Goal: Task Accomplishment & Management: Complete application form

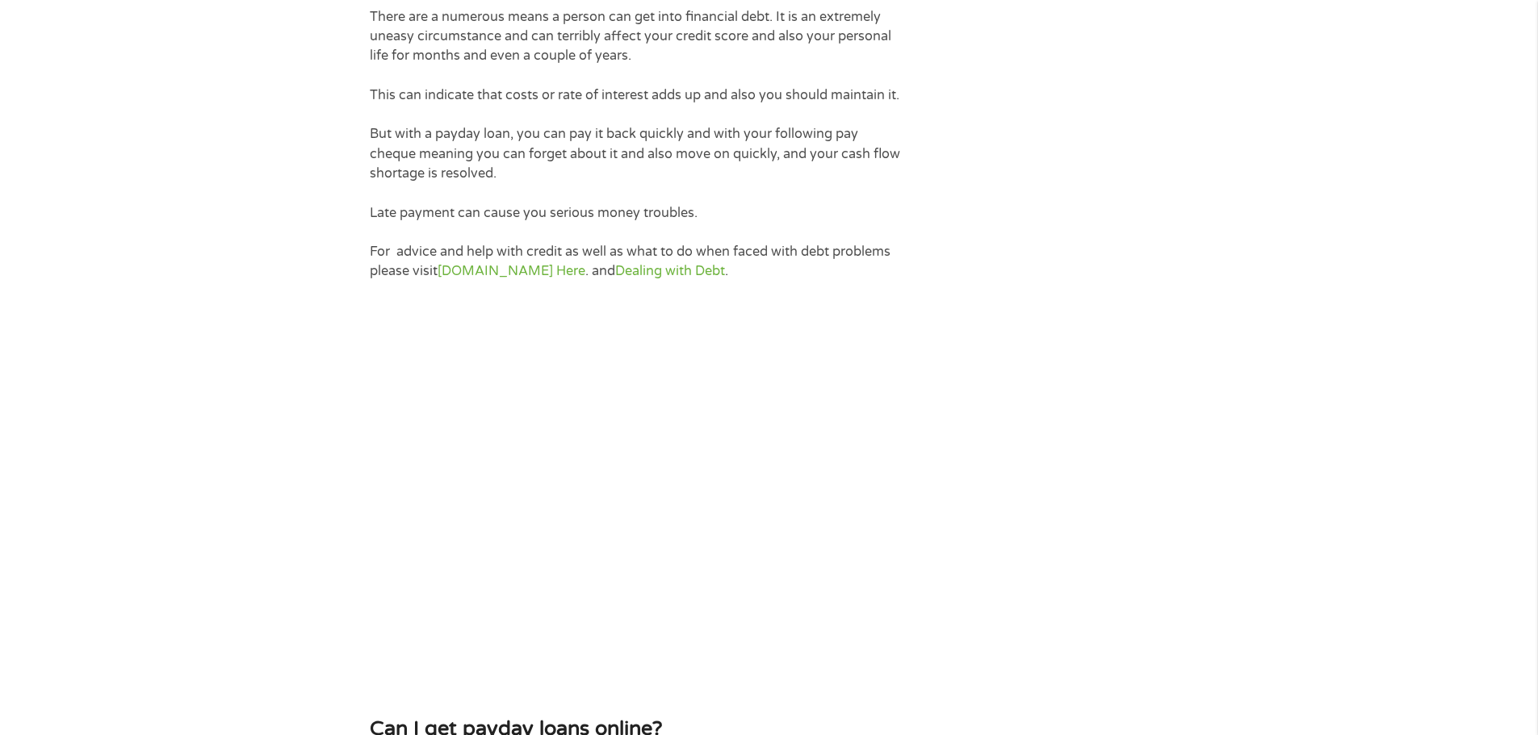
scroll to position [3148, 0]
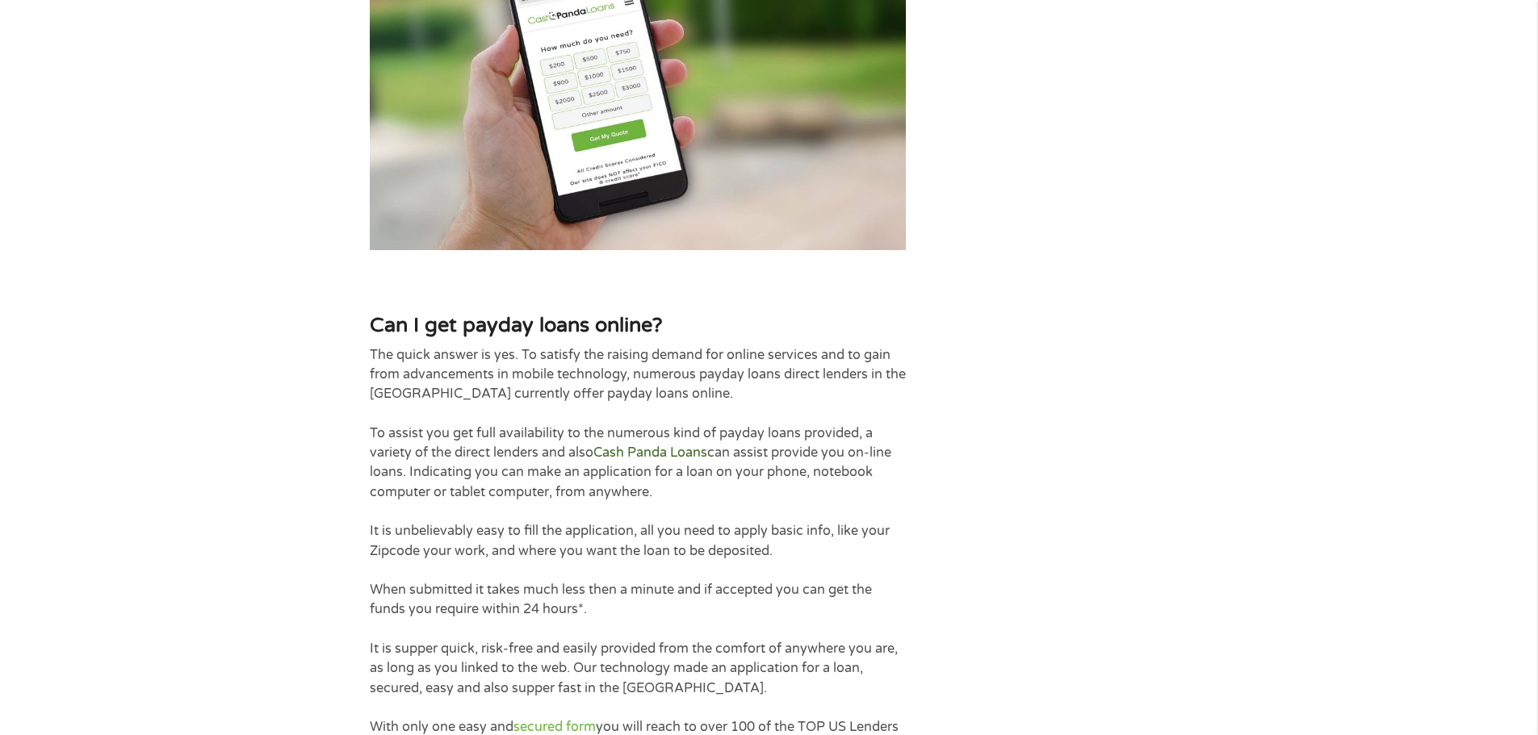
click at [632, 445] on link "Cash Panda Loans" at bounding box center [650, 453] width 114 height 16
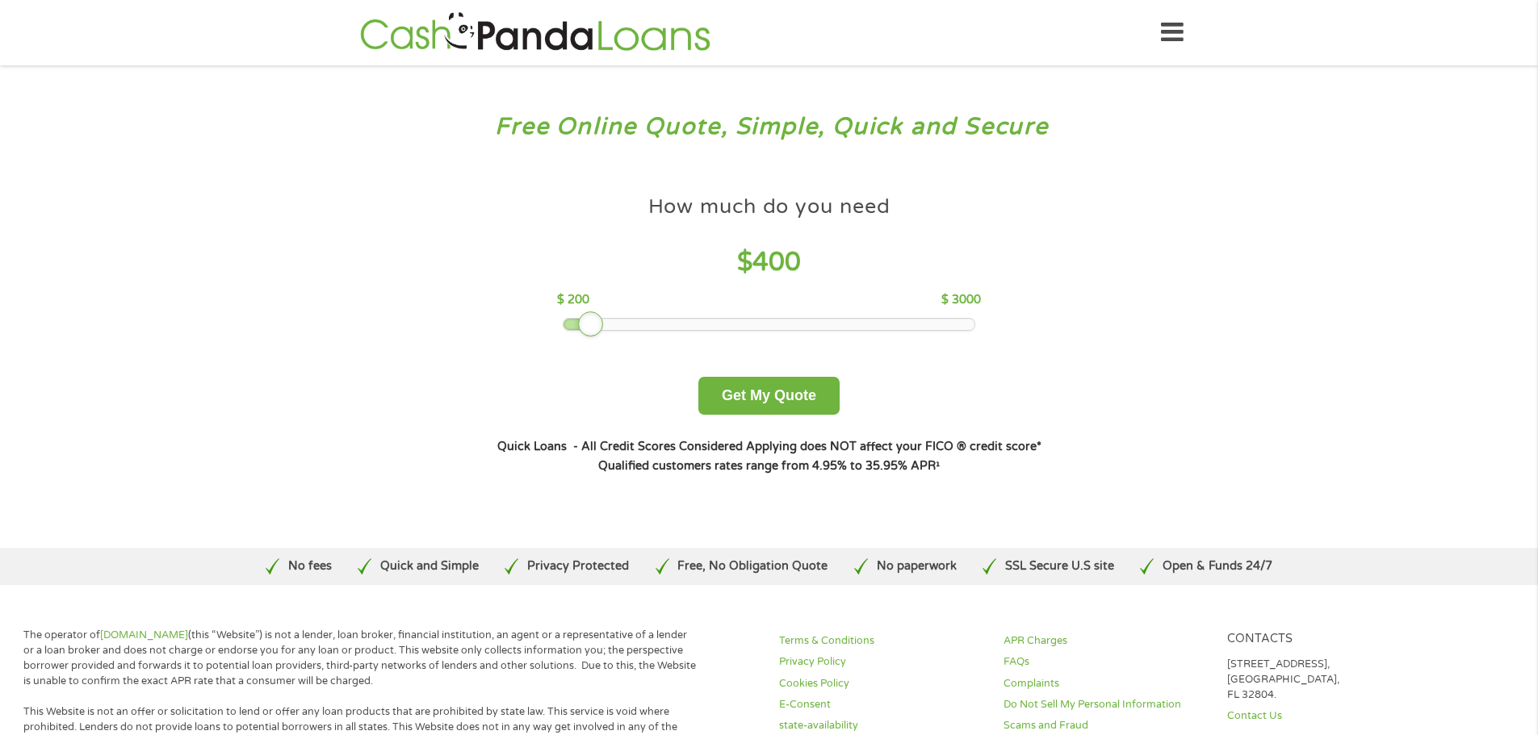
drag, startPoint x: 672, startPoint y: 328, endPoint x: 586, endPoint y: 325, distance: 86.4
click at [586, 325] on div at bounding box center [591, 325] width 26 height 26
click at [779, 384] on button "Get My Quote" at bounding box center [768, 396] width 141 height 38
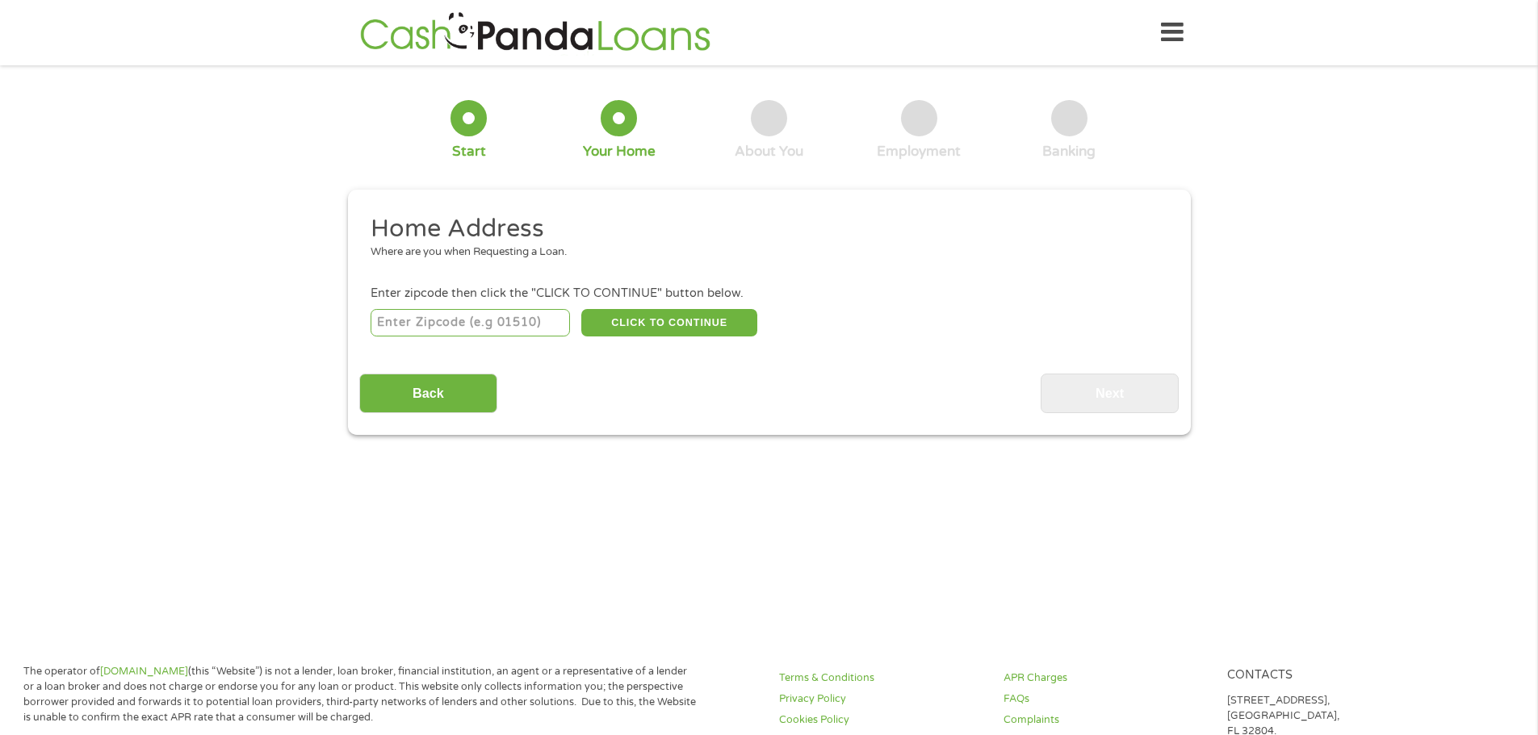
click at [487, 331] on input "number" at bounding box center [469, 322] width 199 height 27
type input "28216"
select select "North Carolina"
click at [633, 327] on button "CLICK TO CONTINUE" at bounding box center [669, 322] width 176 height 27
type input "28216"
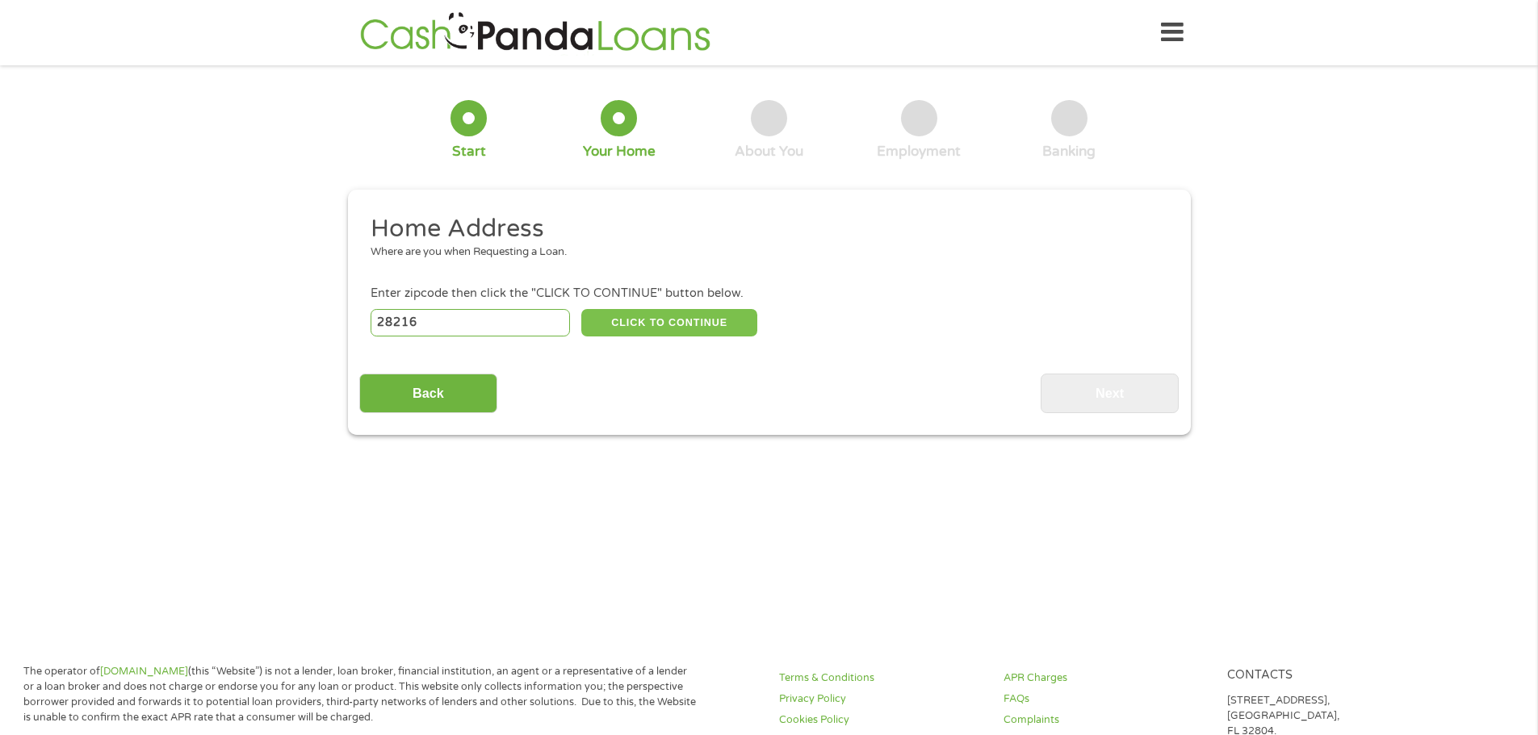
type input "Charlotte"
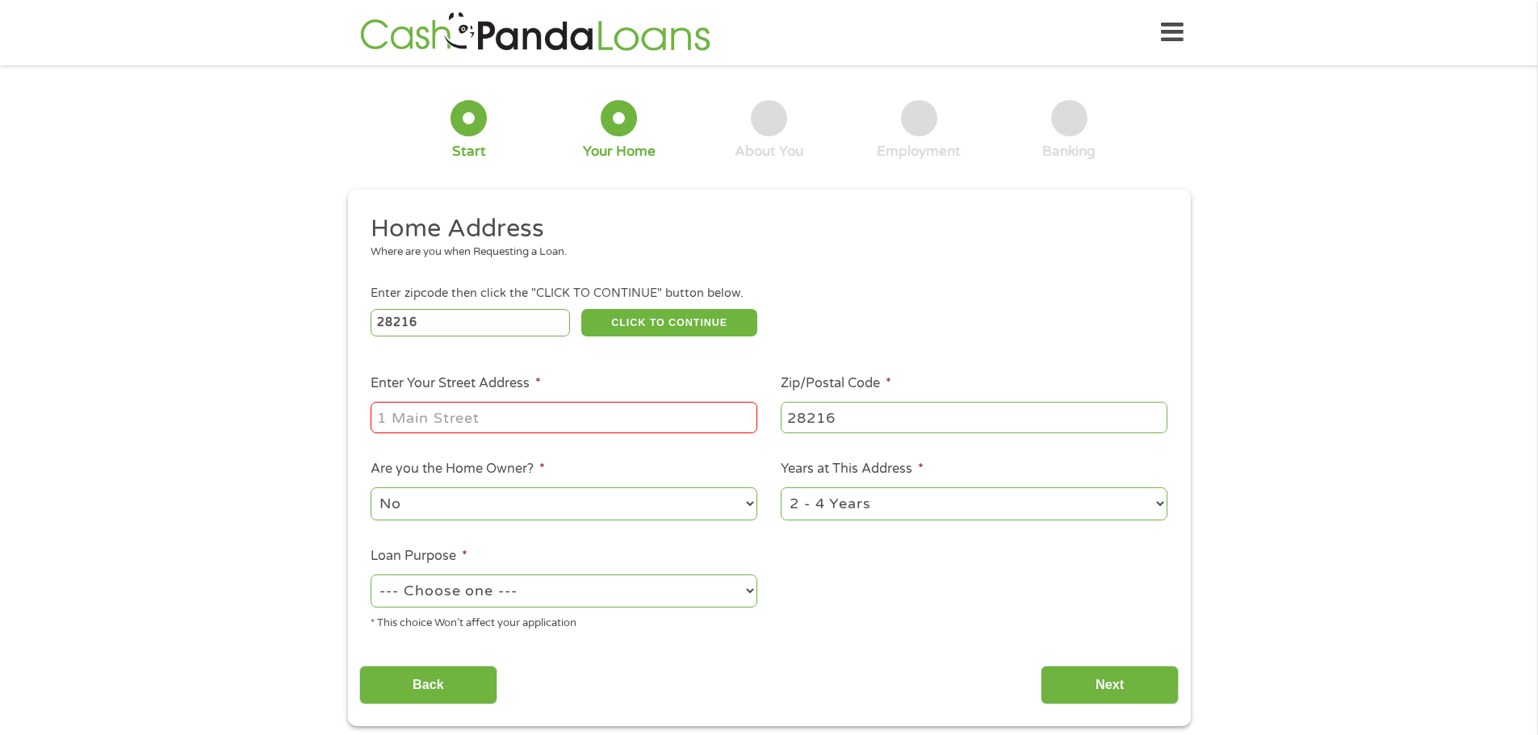
click at [508, 417] on input "Enter Your Street Address *" at bounding box center [563, 417] width 387 height 31
type input "6709 Kinghurst Drive"
click at [837, 534] on ul "Home Address Where are you when Requesting a Loan. Enter zipcode then click the…" at bounding box center [768, 428] width 819 height 431
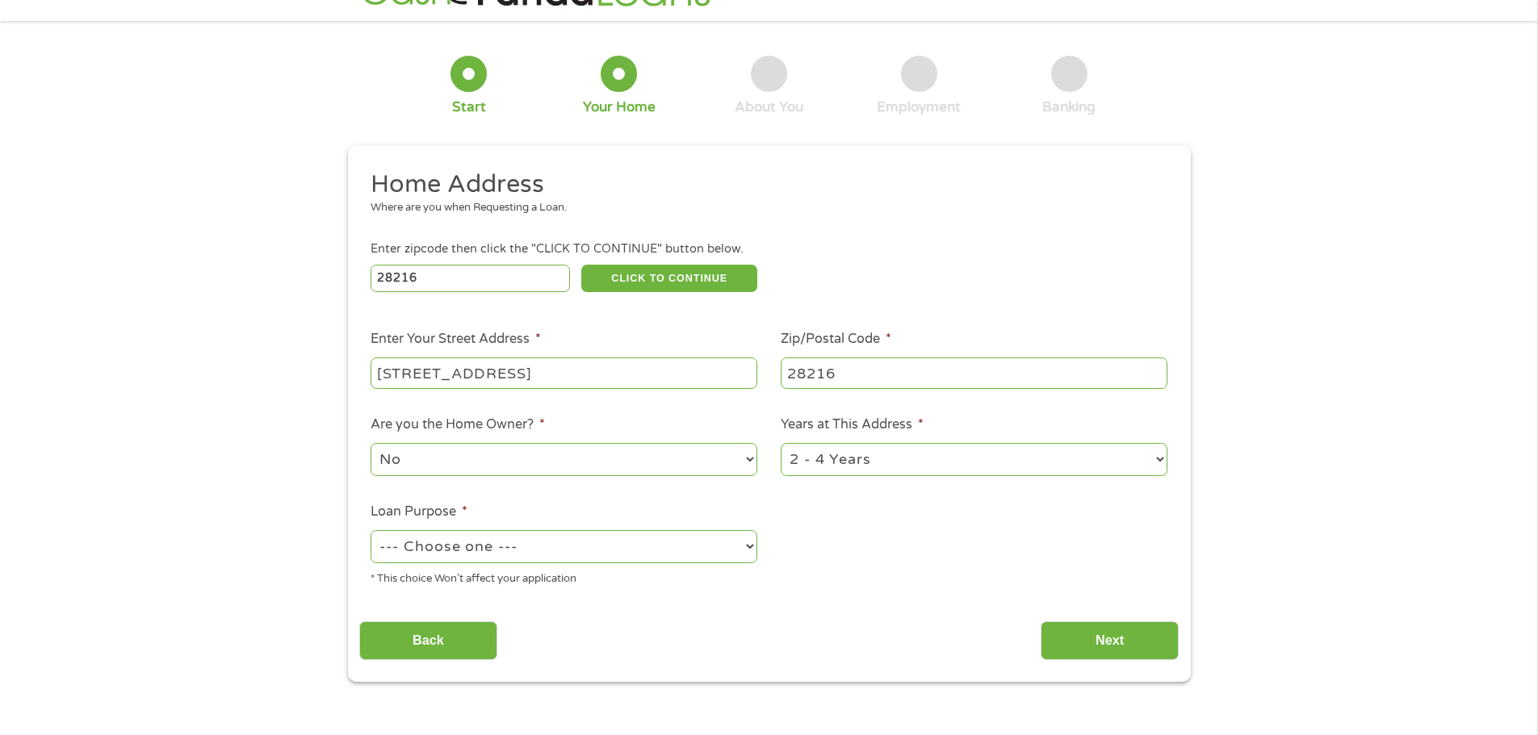
scroll to position [81, 0]
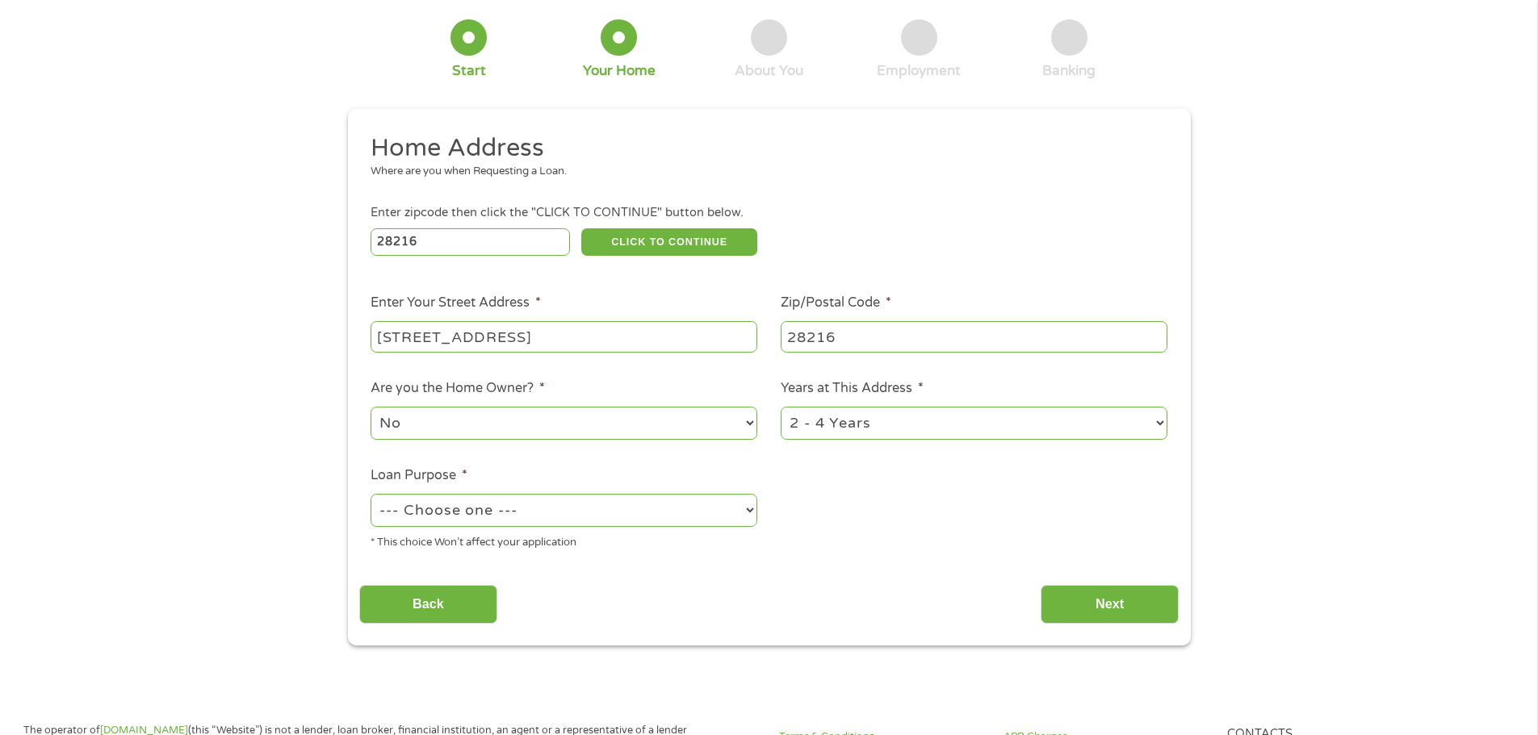
click at [613, 521] on select "--- Choose one --- Pay Bills Debt Consolidation Home Improvement Major Purchase…" at bounding box center [563, 510] width 387 height 33
select select "shorttermcash"
click at [370, 494] on select "--- Choose one --- Pay Bills Debt Consolidation Home Improvement Major Purchase…" at bounding box center [563, 510] width 387 height 33
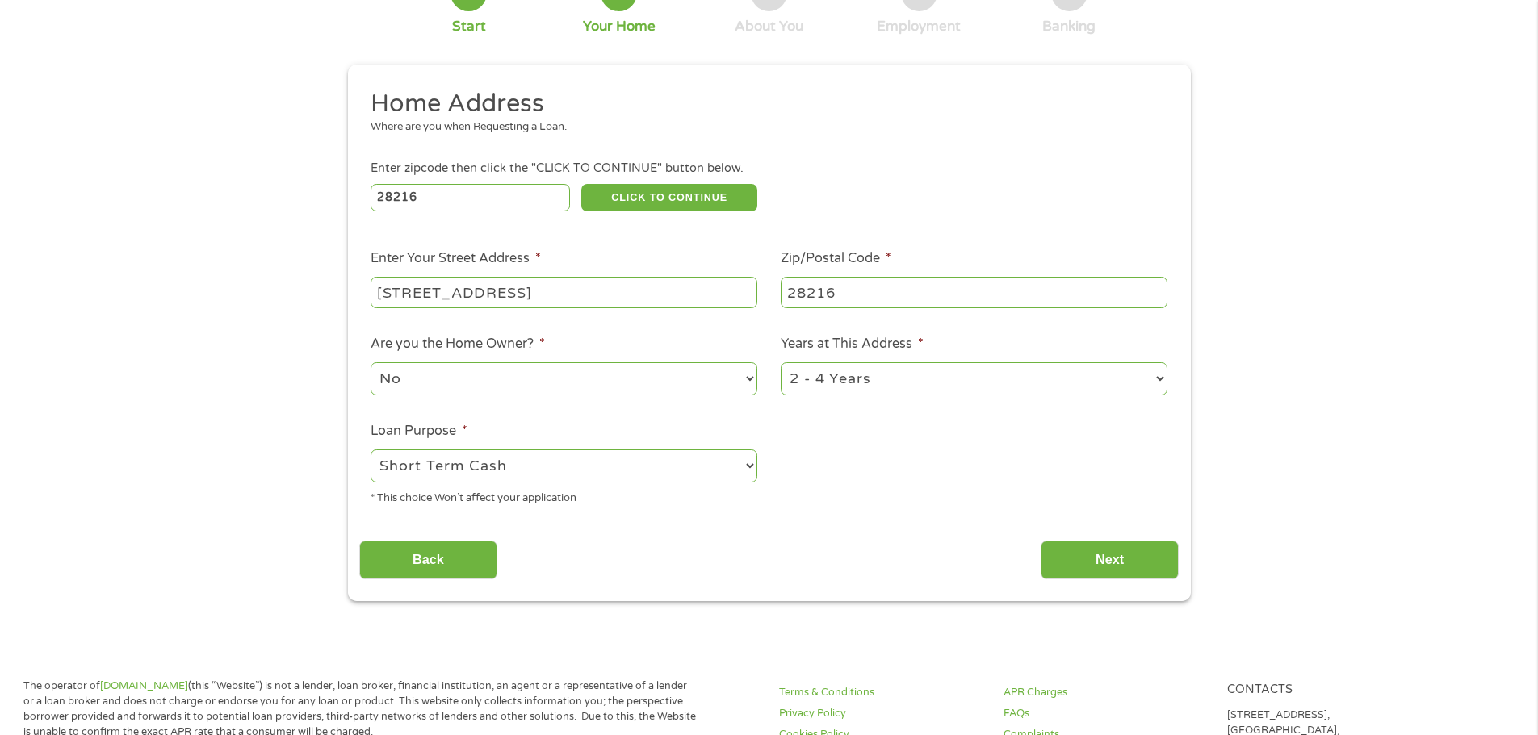
scroll to position [161, 0]
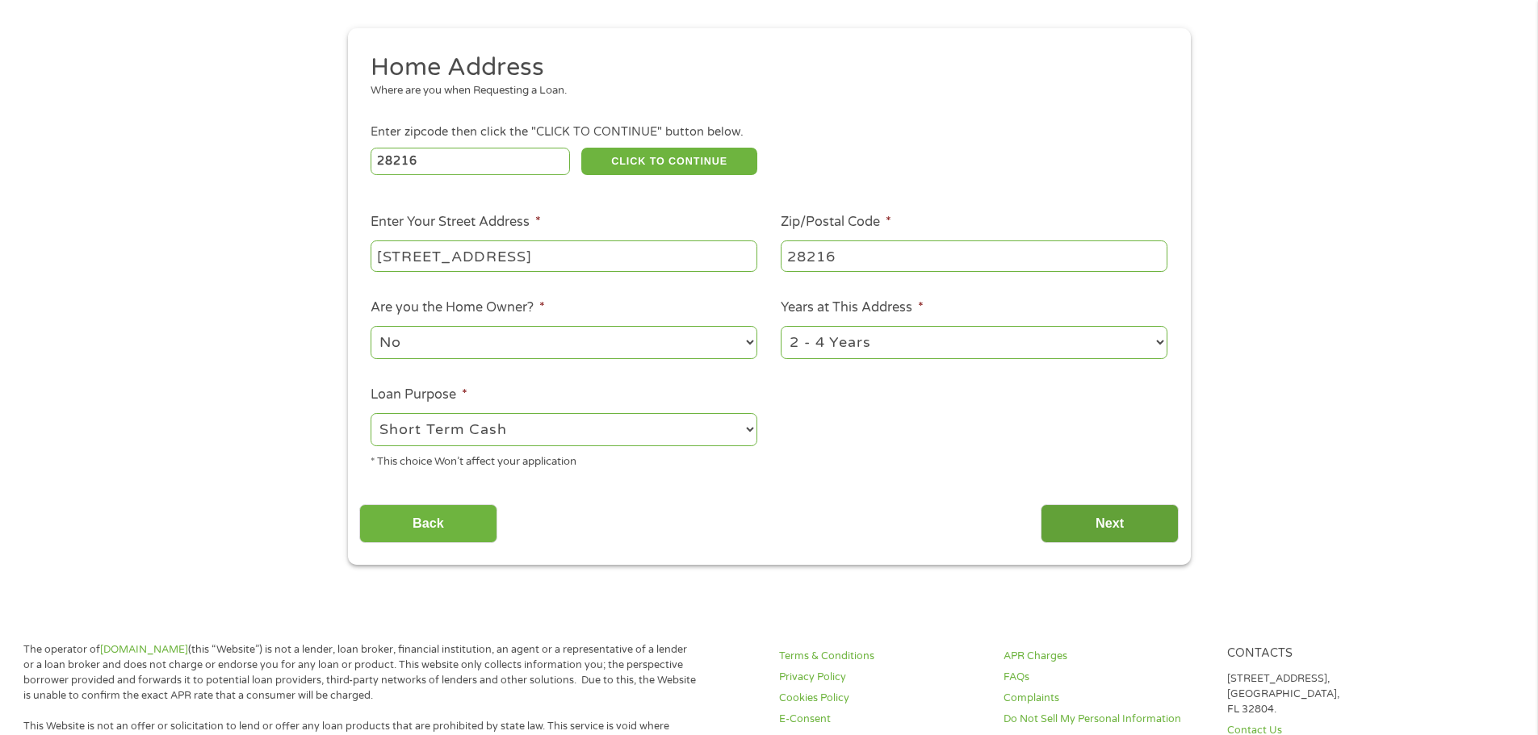
click at [1121, 524] on input "Next" at bounding box center [1109, 524] width 138 height 40
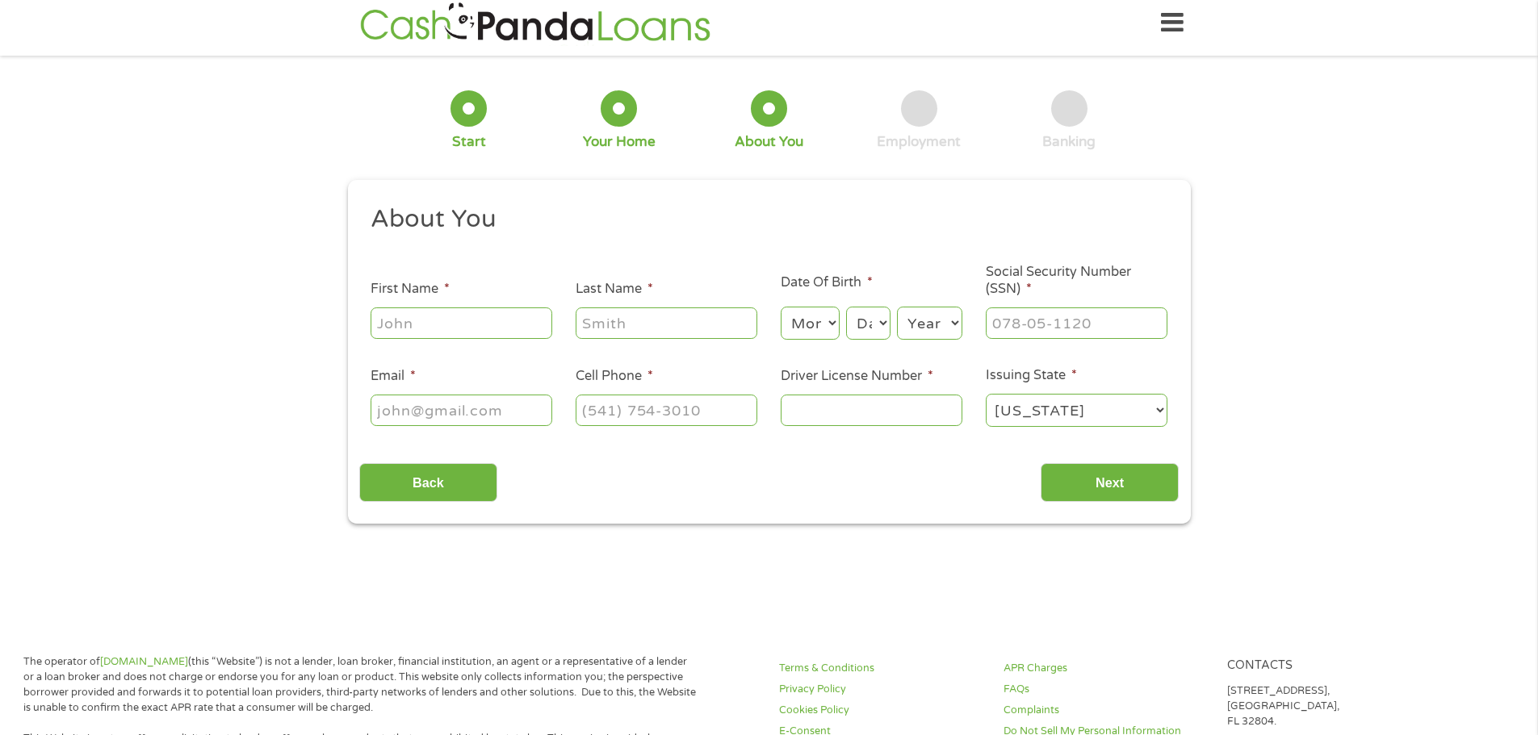
scroll to position [0, 0]
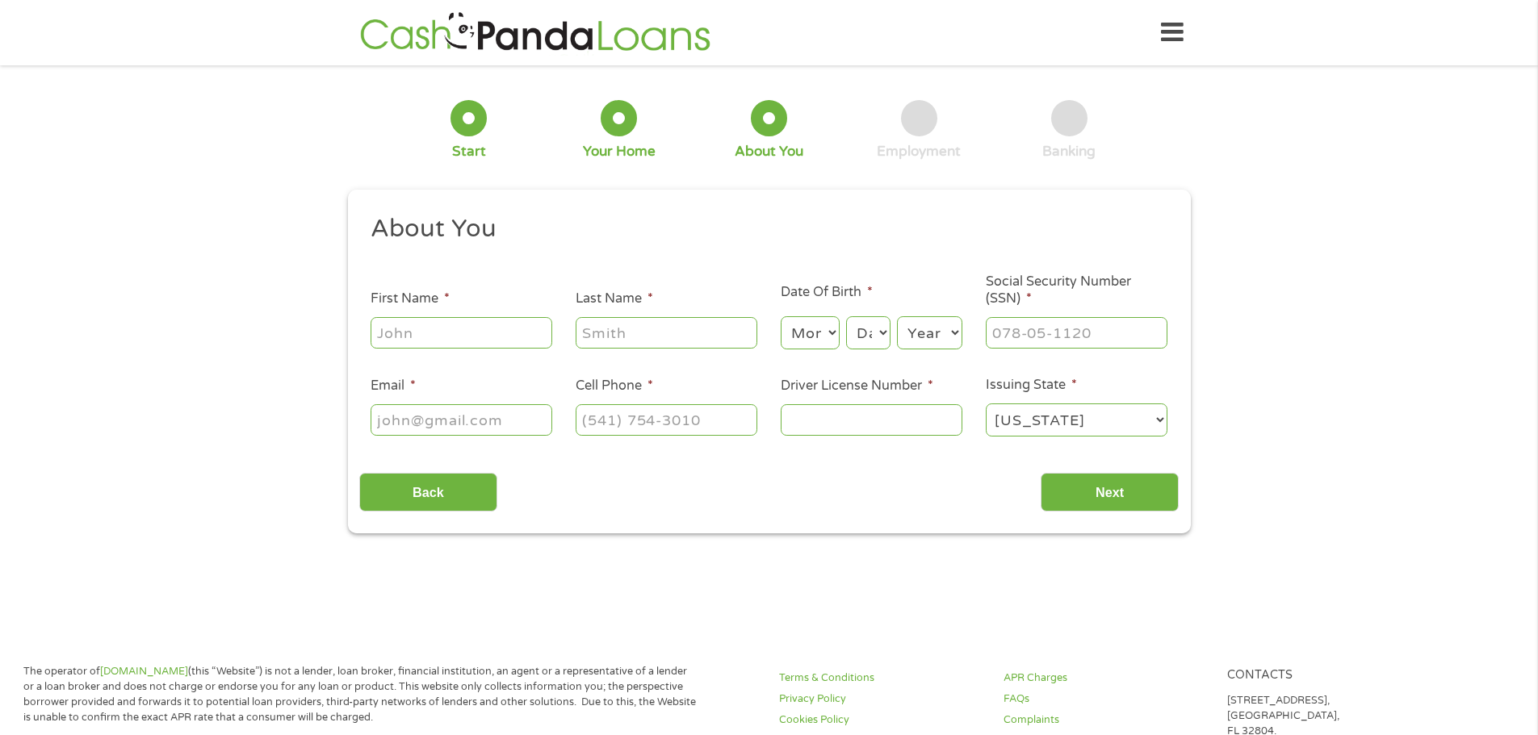
click at [523, 333] on input "First Name *" at bounding box center [461, 332] width 182 height 31
type input "Alfred"
type input "Joseph"
type input "alfred.vito@gmail.com"
type input "(919) 579-0200"
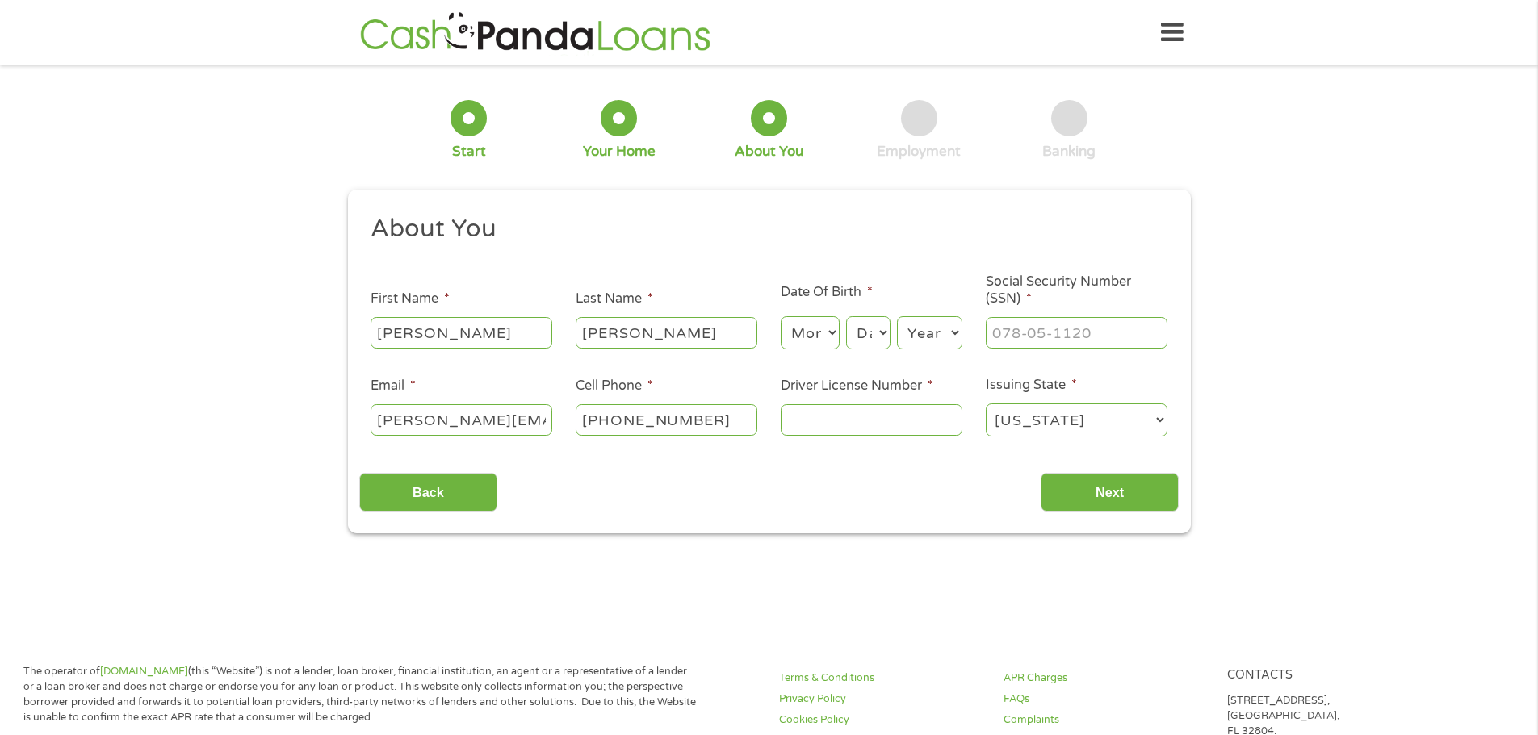
click at [552, 426] on input "alfred.vito@gmail.com" at bounding box center [461, 419] width 182 height 31
click at [550, 425] on input "alfred.vito@gmail.com" at bounding box center [461, 419] width 182 height 31
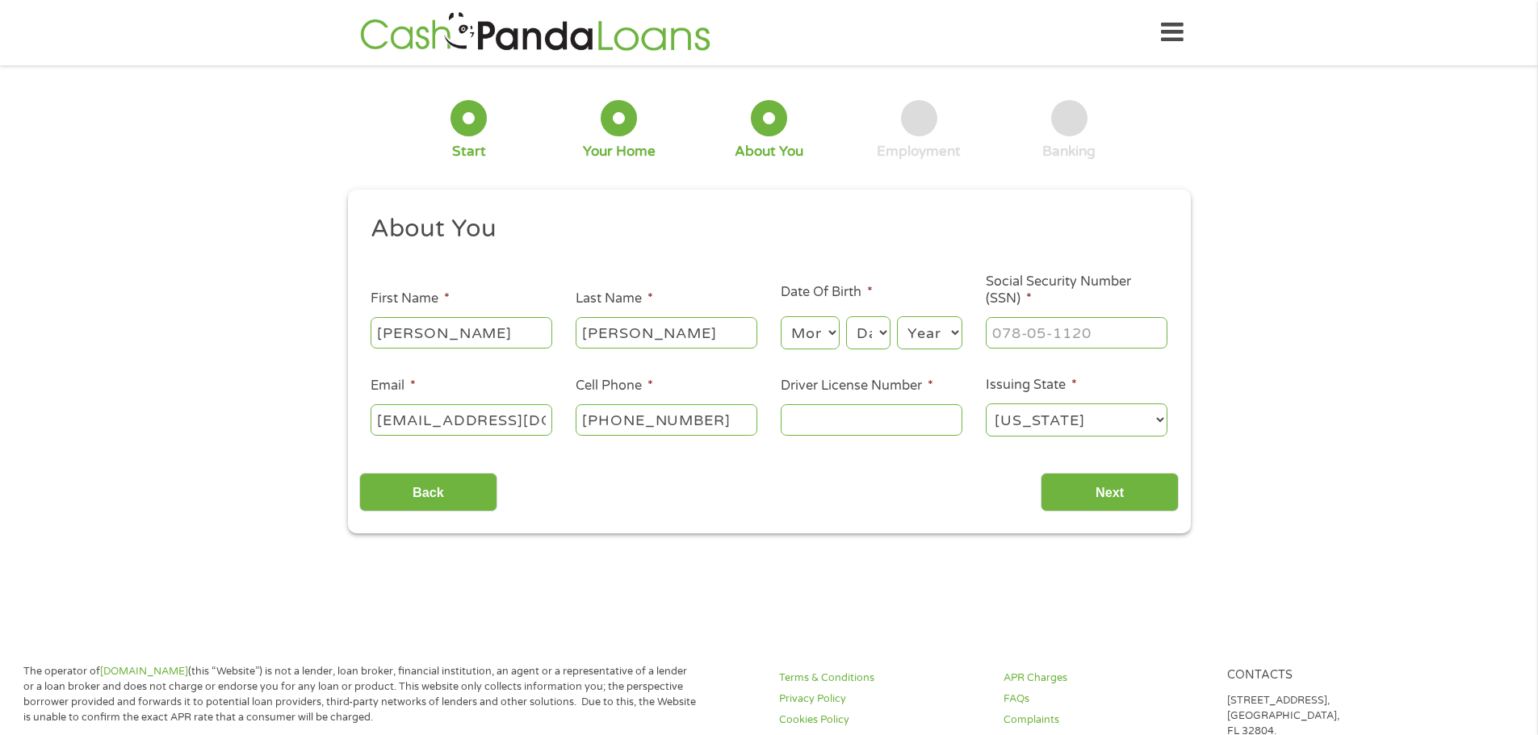
scroll to position [0, 10]
type input "avjoseph98@gmail.com"
click at [843, 418] on input "Driver License Number *" at bounding box center [872, 419] width 182 height 31
click at [1044, 338] on input "___-__-____" at bounding box center [1077, 332] width 182 height 31
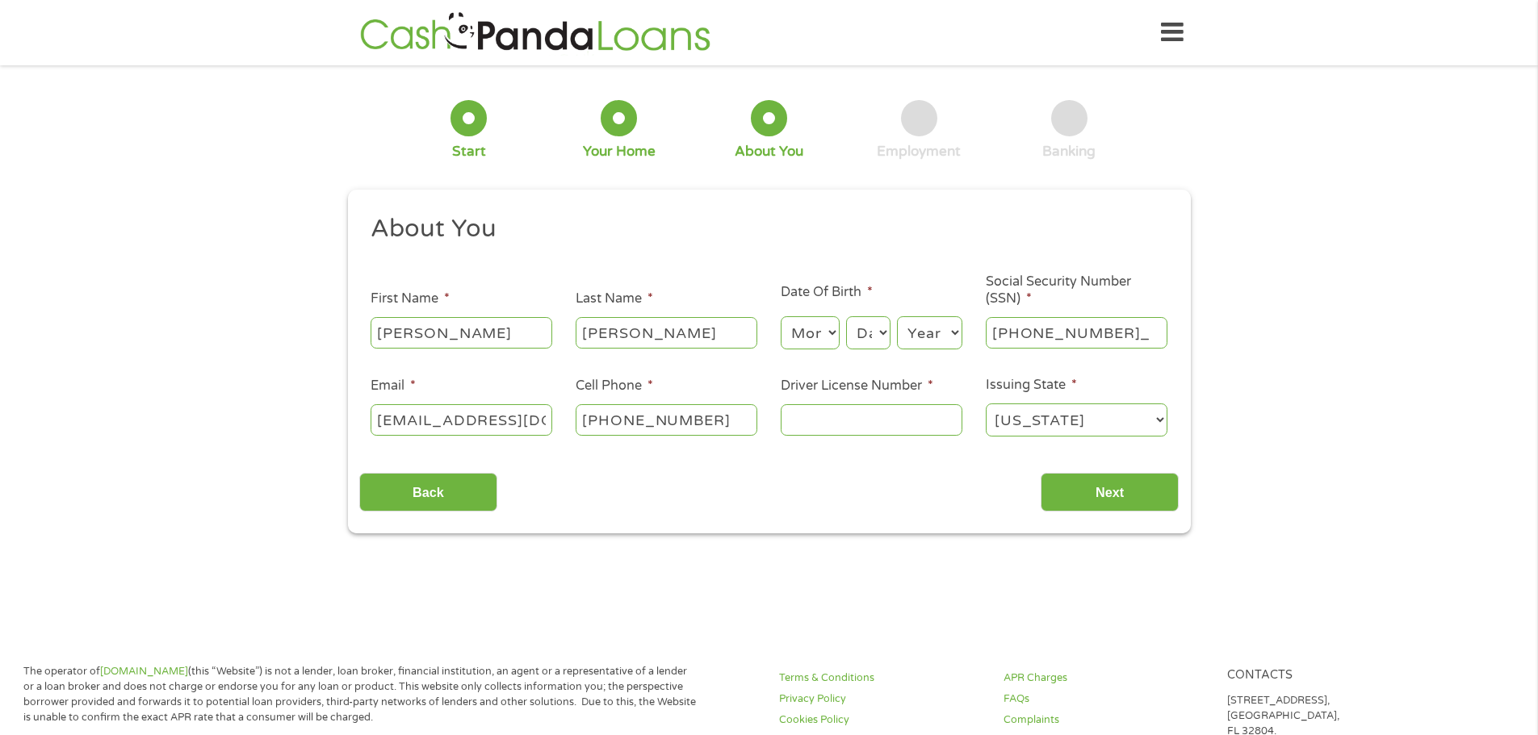
type input "816-37-6967"
click at [896, 414] on input "Driver License Number *" at bounding box center [872, 419] width 182 height 31
type input "000035295444"
click at [1094, 499] on input "Next" at bounding box center [1109, 493] width 138 height 40
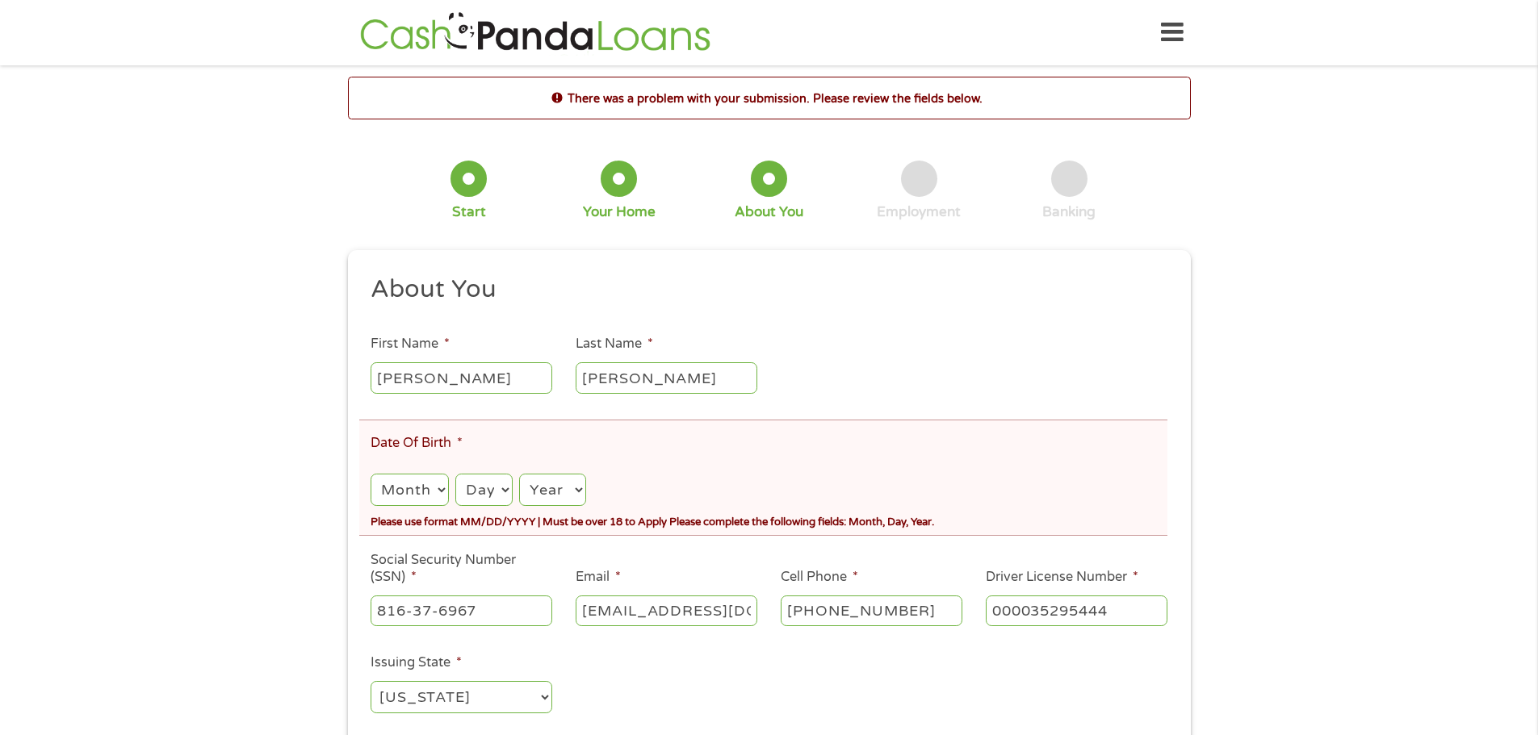
scroll to position [6, 6]
click at [425, 484] on select "Month 1 2 3 4 5 6 7 8 9 10 11 12" at bounding box center [408, 490] width 77 height 33
select select "10"
click at [370, 474] on select "Month 1 2 3 4 5 6 7 8 9 10 11 12" at bounding box center [408, 490] width 77 height 33
click at [480, 491] on select "Day 1 2 3 4 5 6 7 8 9 10 11 12 13 14 15 16 17 18 19 20 21 22 23 24 25 26 27 28 …" at bounding box center [483, 490] width 57 height 33
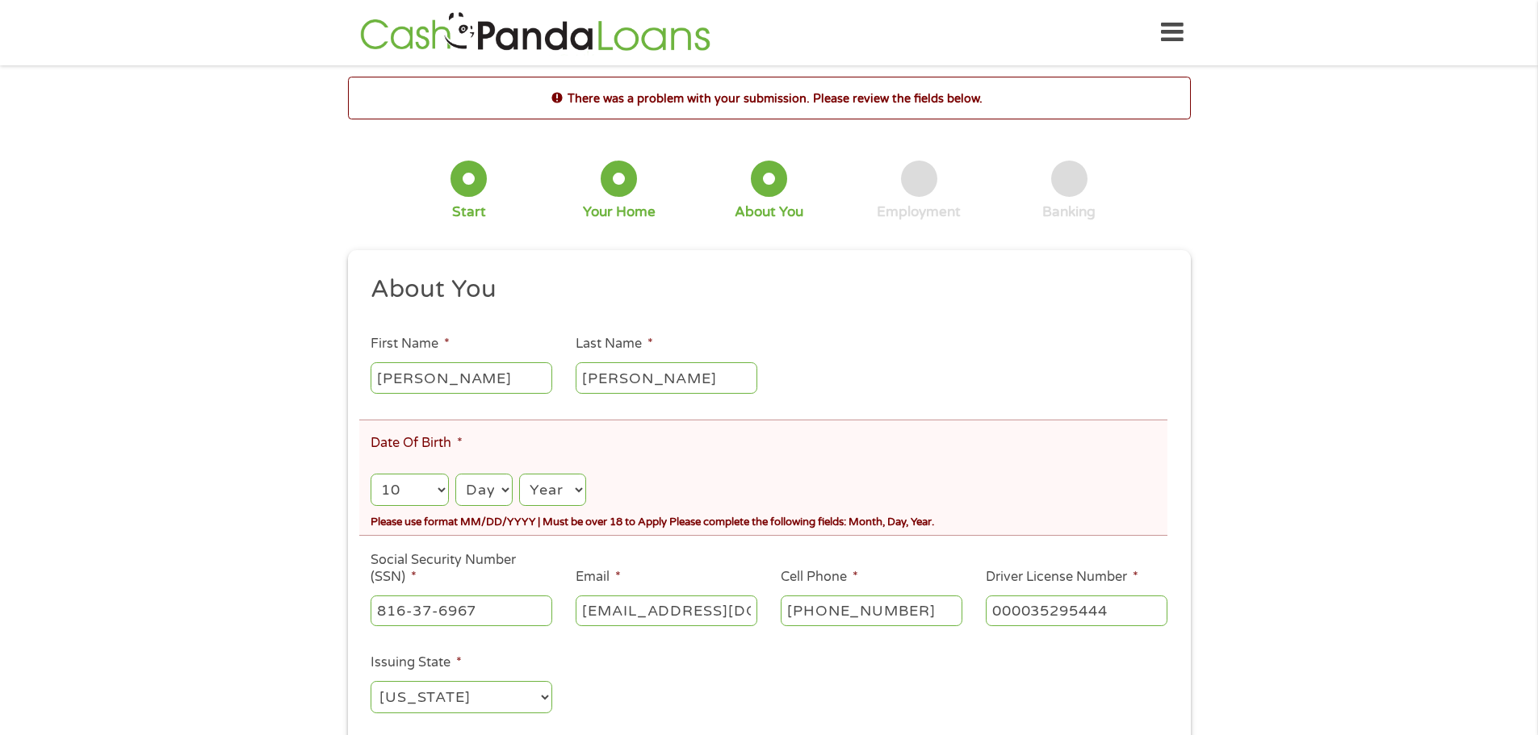
select select "20"
click at [455, 474] on select "Day 1 2 3 4 5 6 7 8 9 10 11 12 13 14 15 16 17 18 19 20 21 22 23 24 25 26 27 28 …" at bounding box center [483, 490] width 57 height 33
click at [558, 490] on select "Year 2007 2006 2005 2004 2003 2002 2001 2000 1999 1998 1997 1996 1995 1994 1993…" at bounding box center [552, 490] width 66 height 33
select select "1998"
click at [519, 474] on select "Year 2007 2006 2005 2004 2003 2002 2001 2000 1999 1998 1997 1996 1995 1994 1993…" at bounding box center [552, 490] width 66 height 33
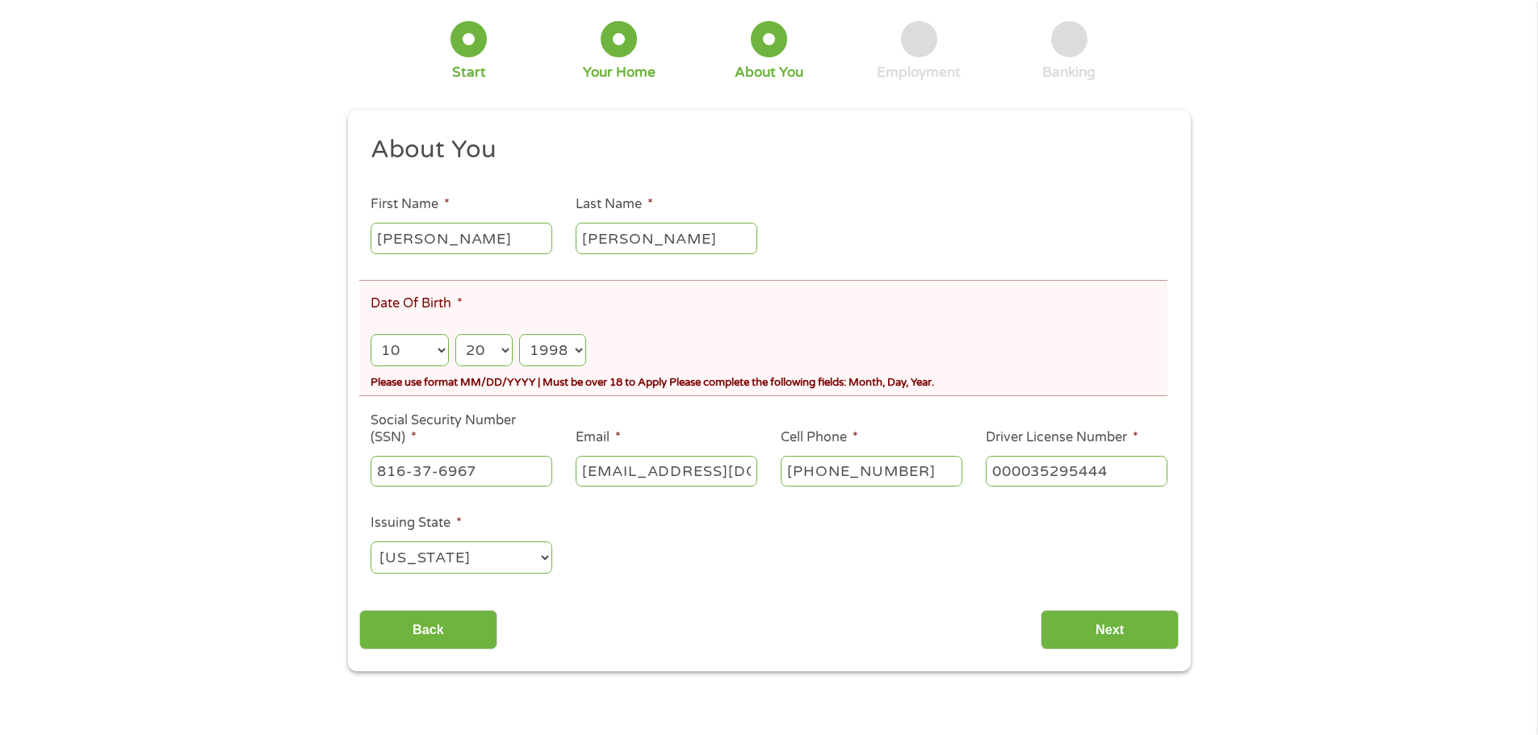
scroll to position [323, 0]
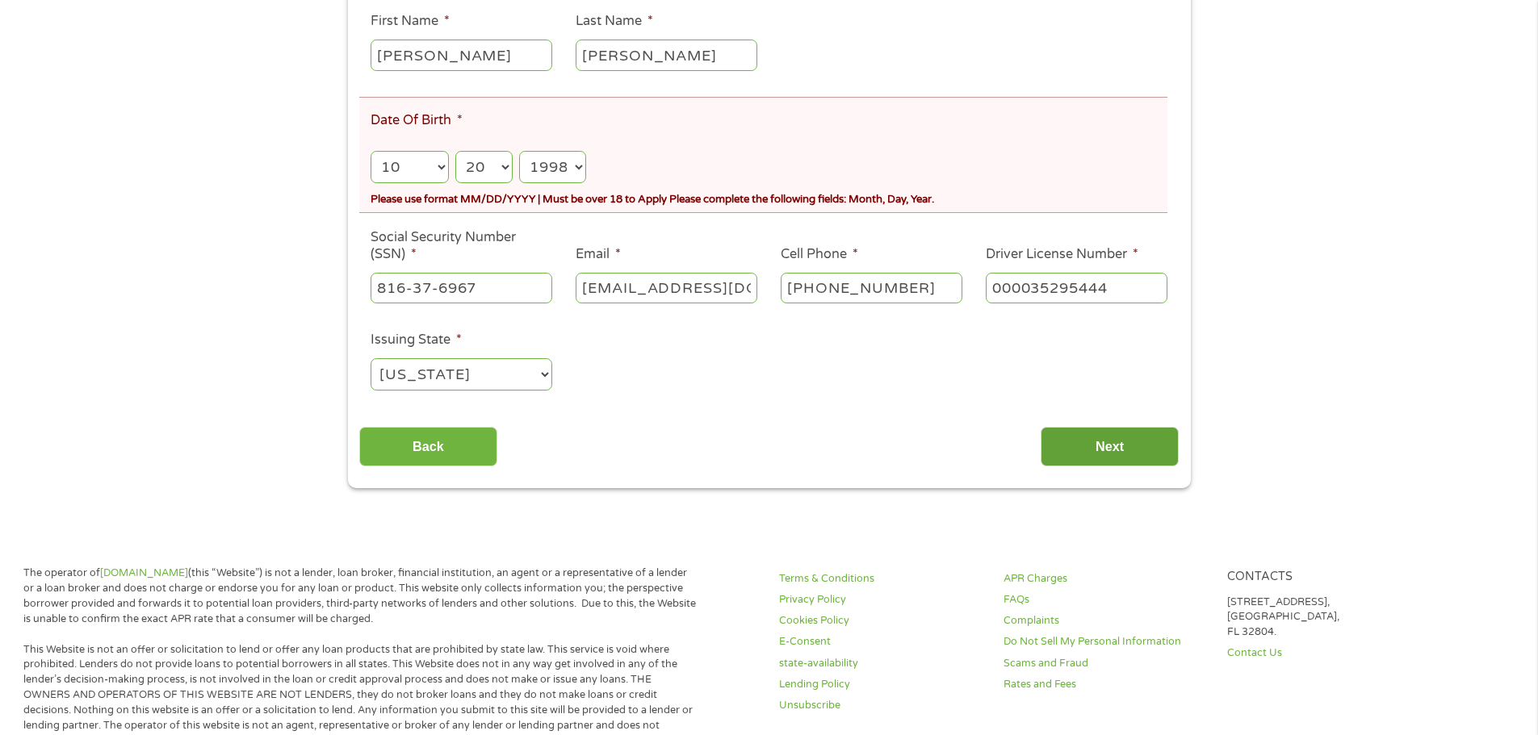
click at [1121, 456] on input "Next" at bounding box center [1109, 447] width 138 height 40
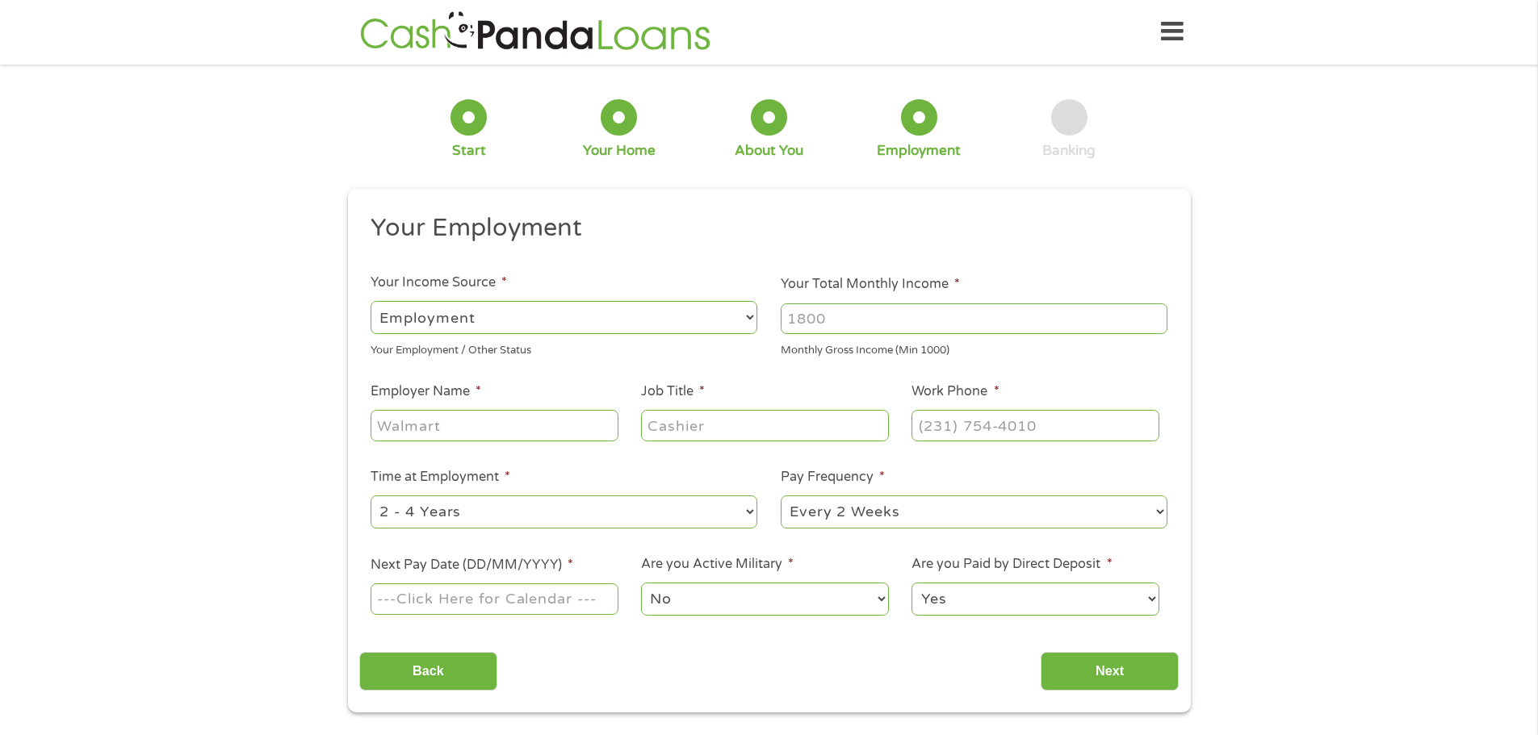
scroll to position [0, 0]
click at [839, 330] on input "Your Total Monthly Income *" at bounding box center [974, 319] width 387 height 31
type input "3400"
click at [508, 436] on input "Employer Name *" at bounding box center [493, 426] width 247 height 31
type input "Soccer Shots"
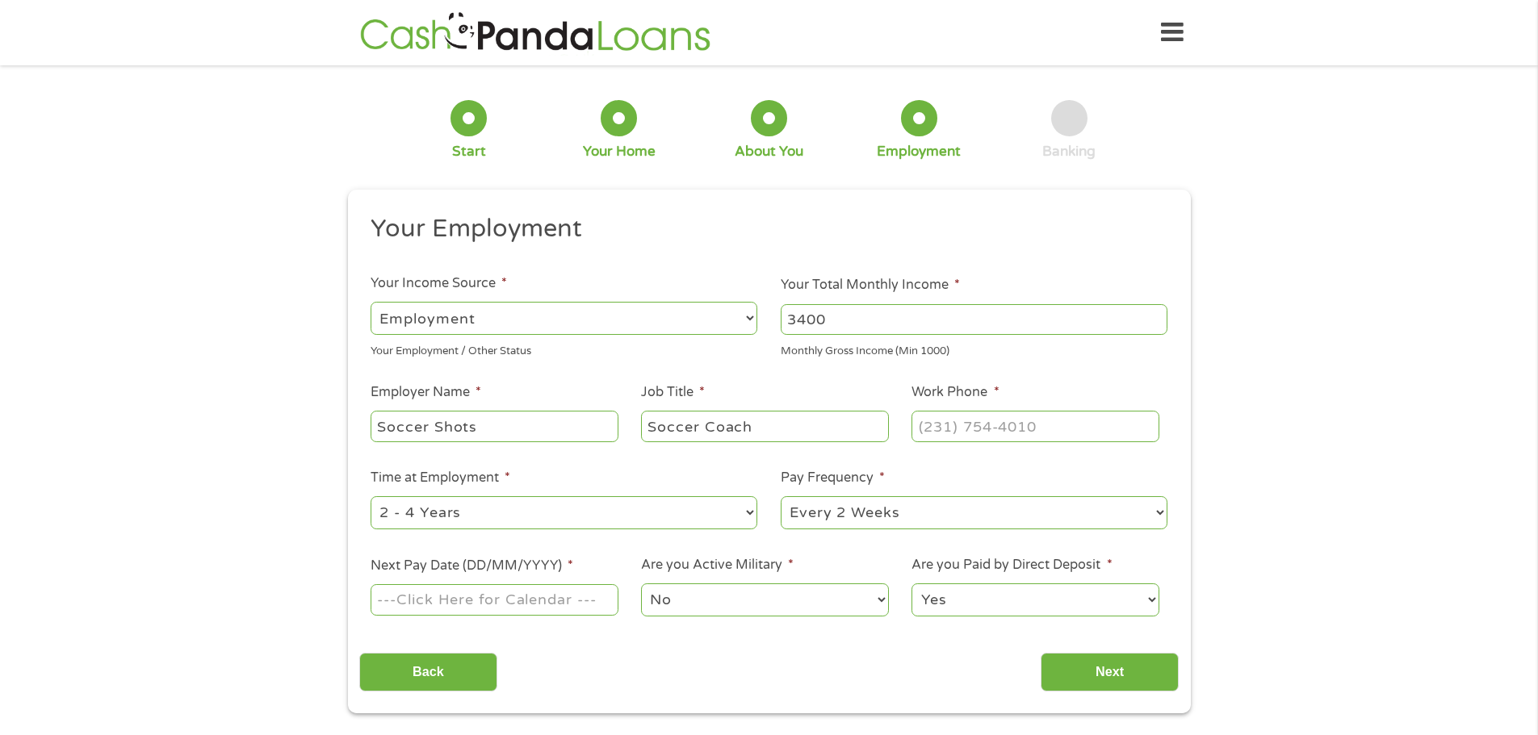
type input "Soccer Coach"
click at [969, 434] on input "(___) ___-____" at bounding box center [1034, 426] width 247 height 31
type input "(704) 098-9989"
click at [676, 455] on ul "Your Employment Your Income Source * --- Choose one --- Employment Self Employe…" at bounding box center [768, 422] width 819 height 418
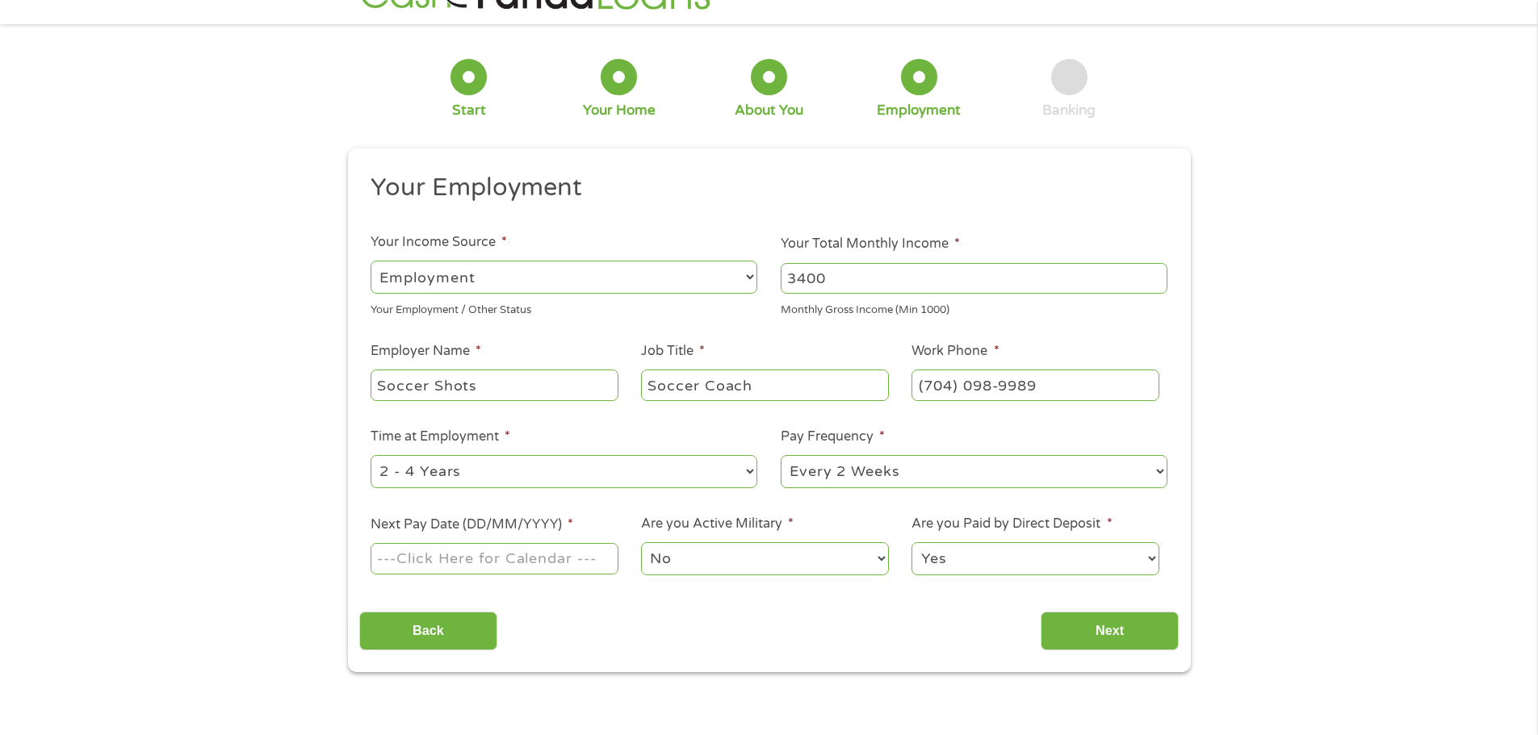
scroll to position [81, 0]
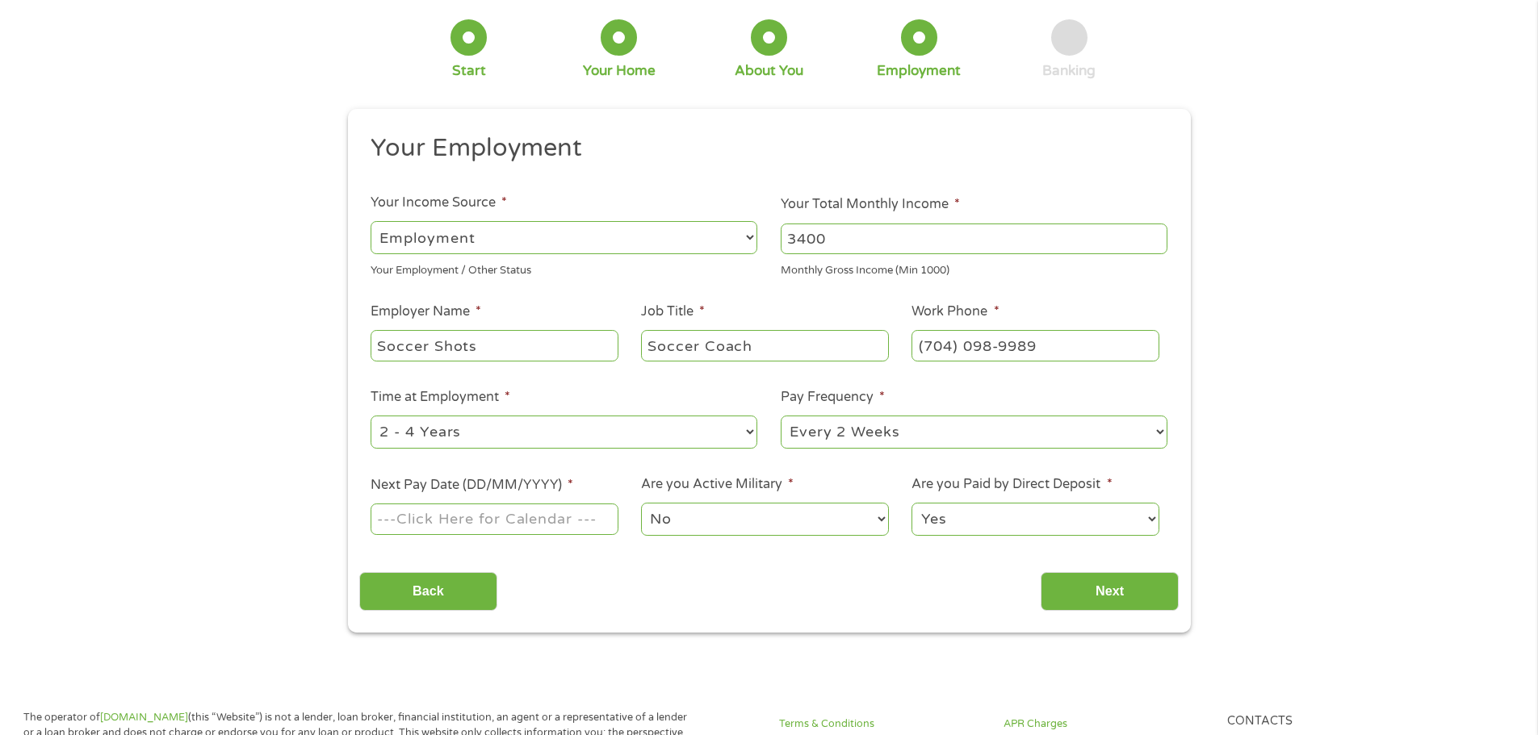
click at [524, 513] on input "Next Pay Date (DD/MM/YYYY) *" at bounding box center [493, 519] width 247 height 31
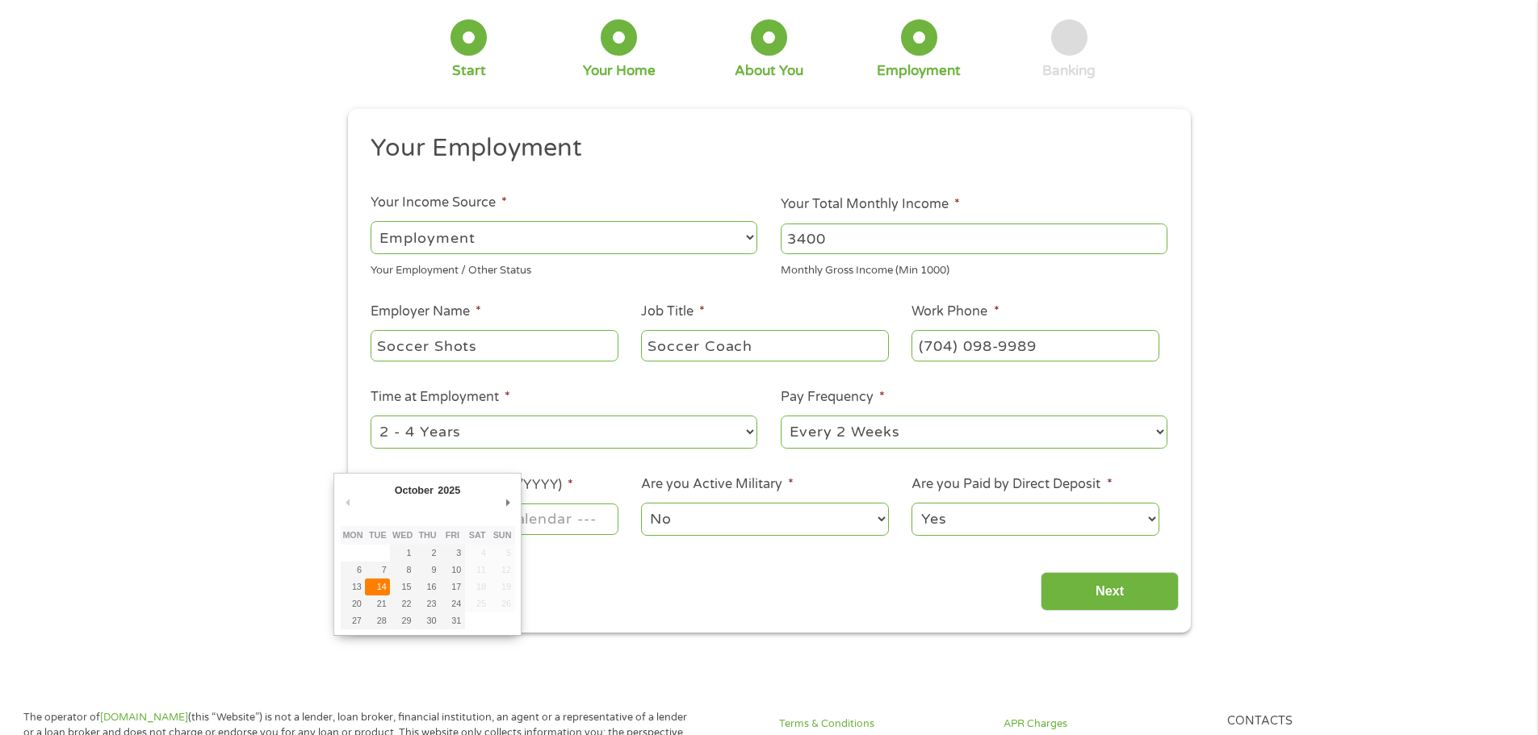
type input "14/10/2025"
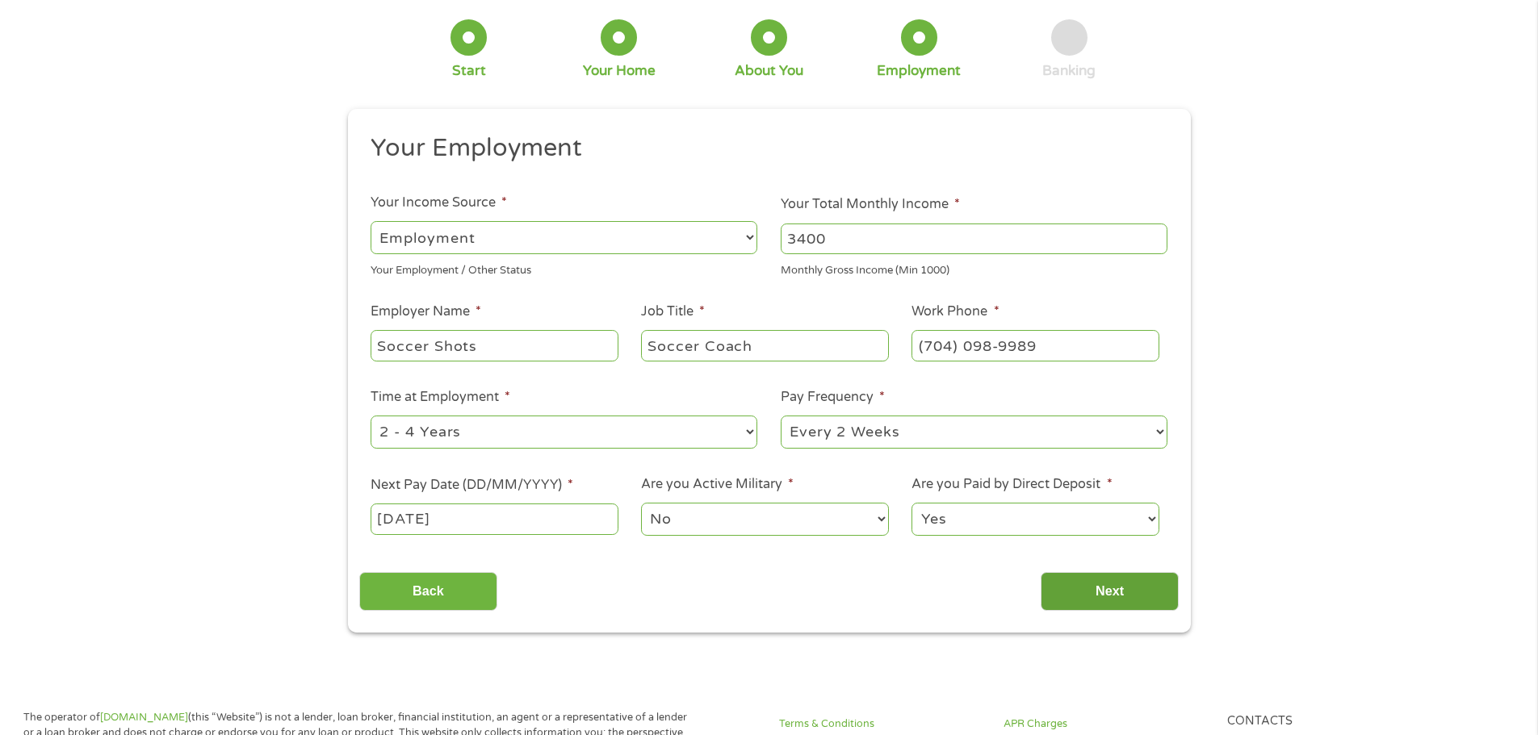
click at [1092, 581] on input "Next" at bounding box center [1109, 592] width 138 height 40
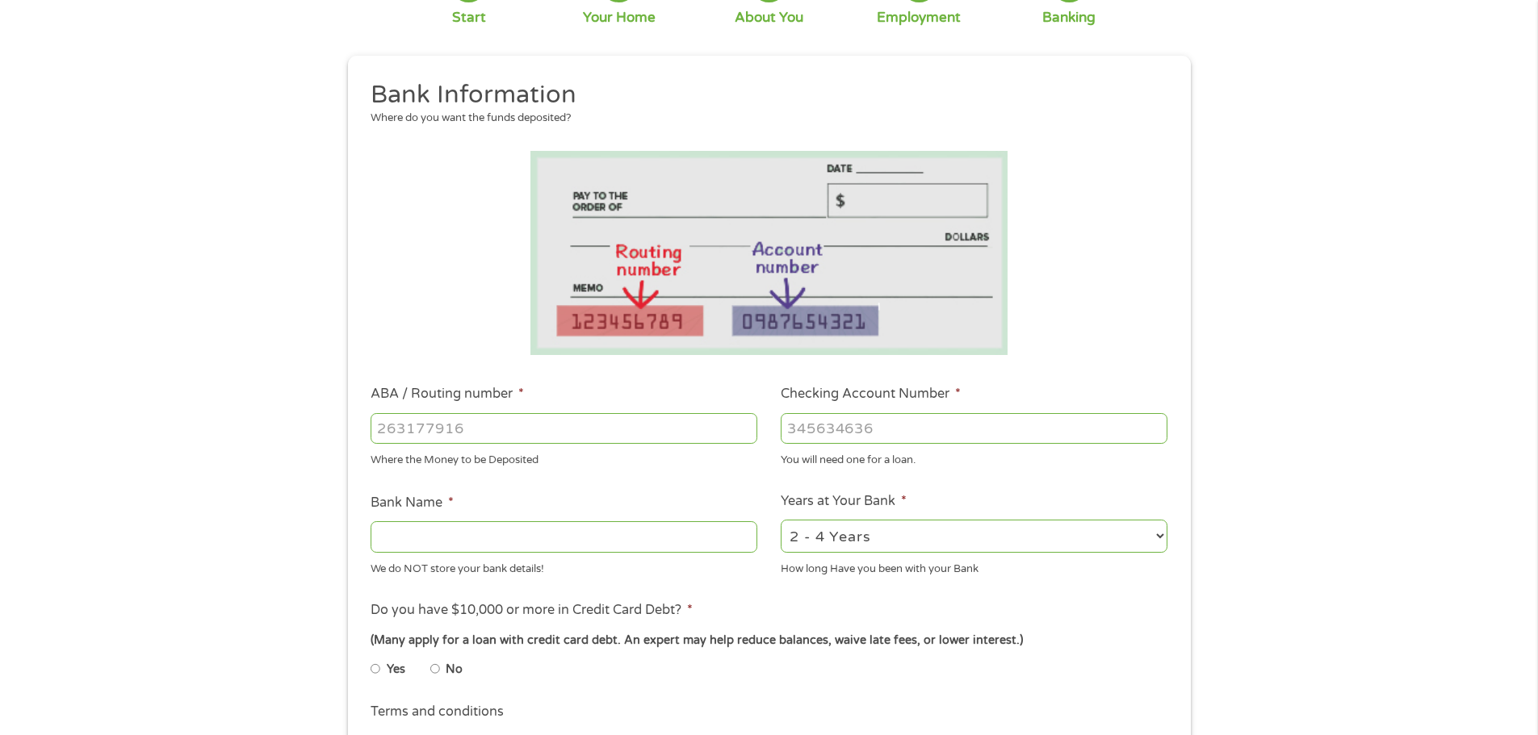
scroll to position [161, 0]
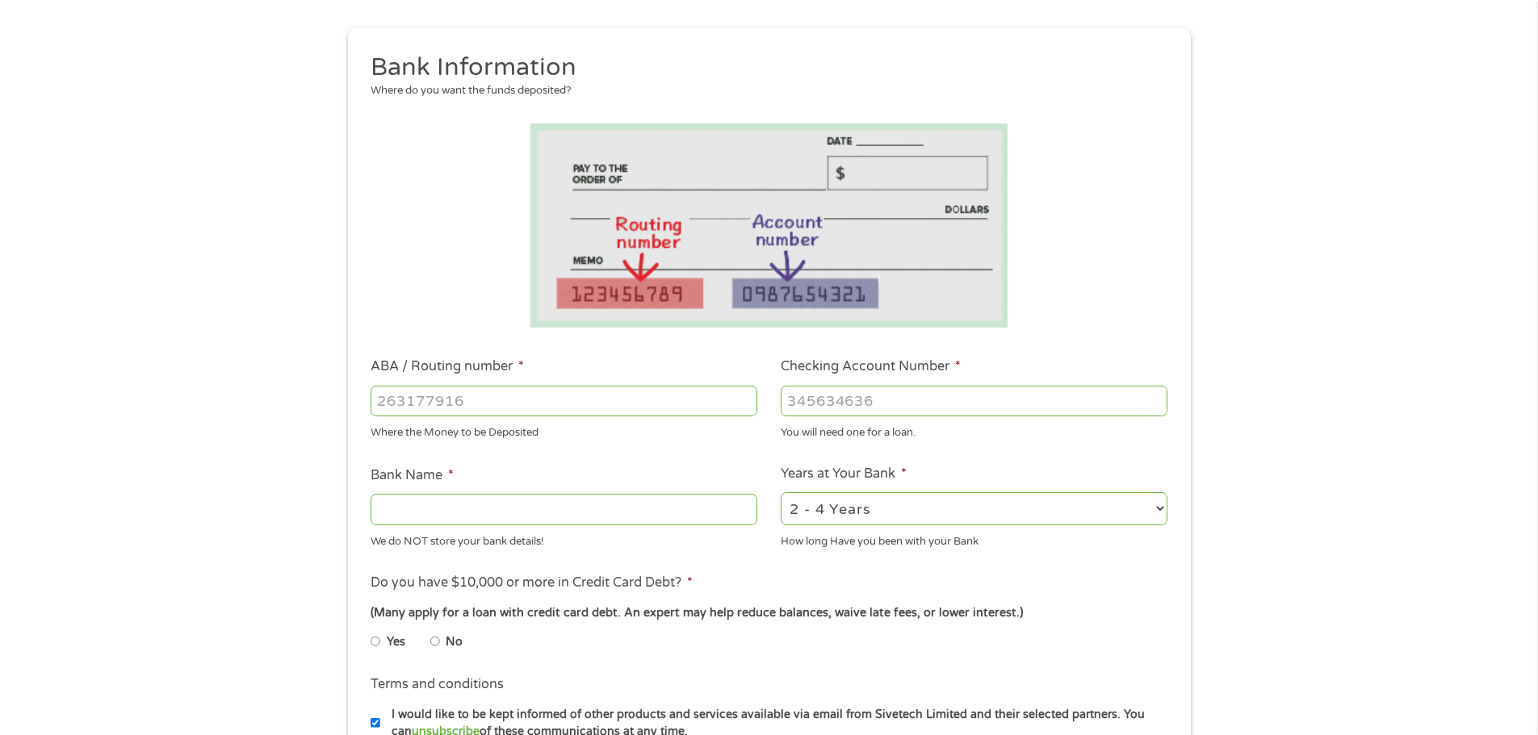
click at [454, 638] on label "No" at bounding box center [454, 643] width 17 height 18
click at [440, 638] on input "No" at bounding box center [435, 642] width 10 height 26
radio input "true"
click at [563, 400] on input "ABA / Routing number *" at bounding box center [563, 401] width 387 height 31
type input "053000219"
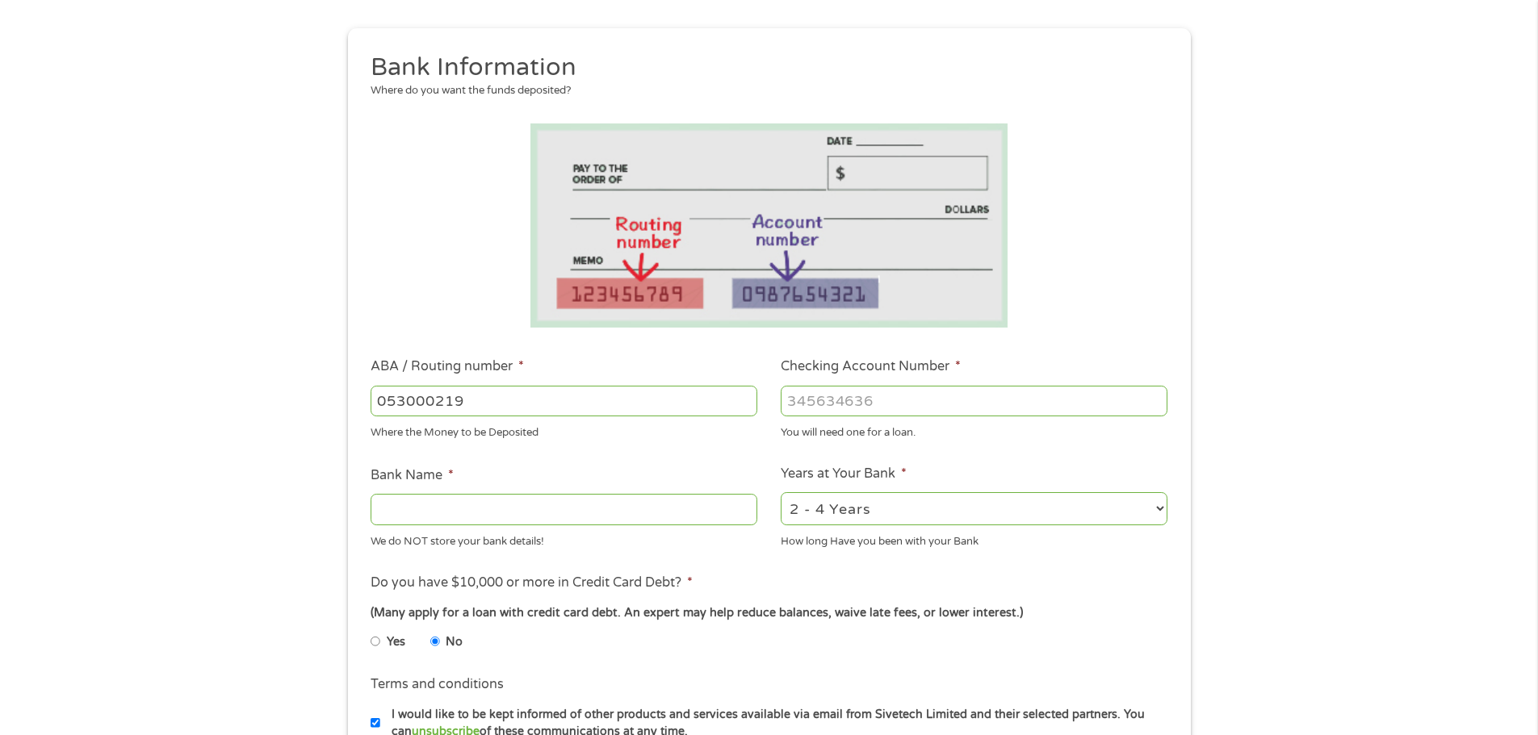
type input "WELLS FARGO BANK"
type input "053000219"
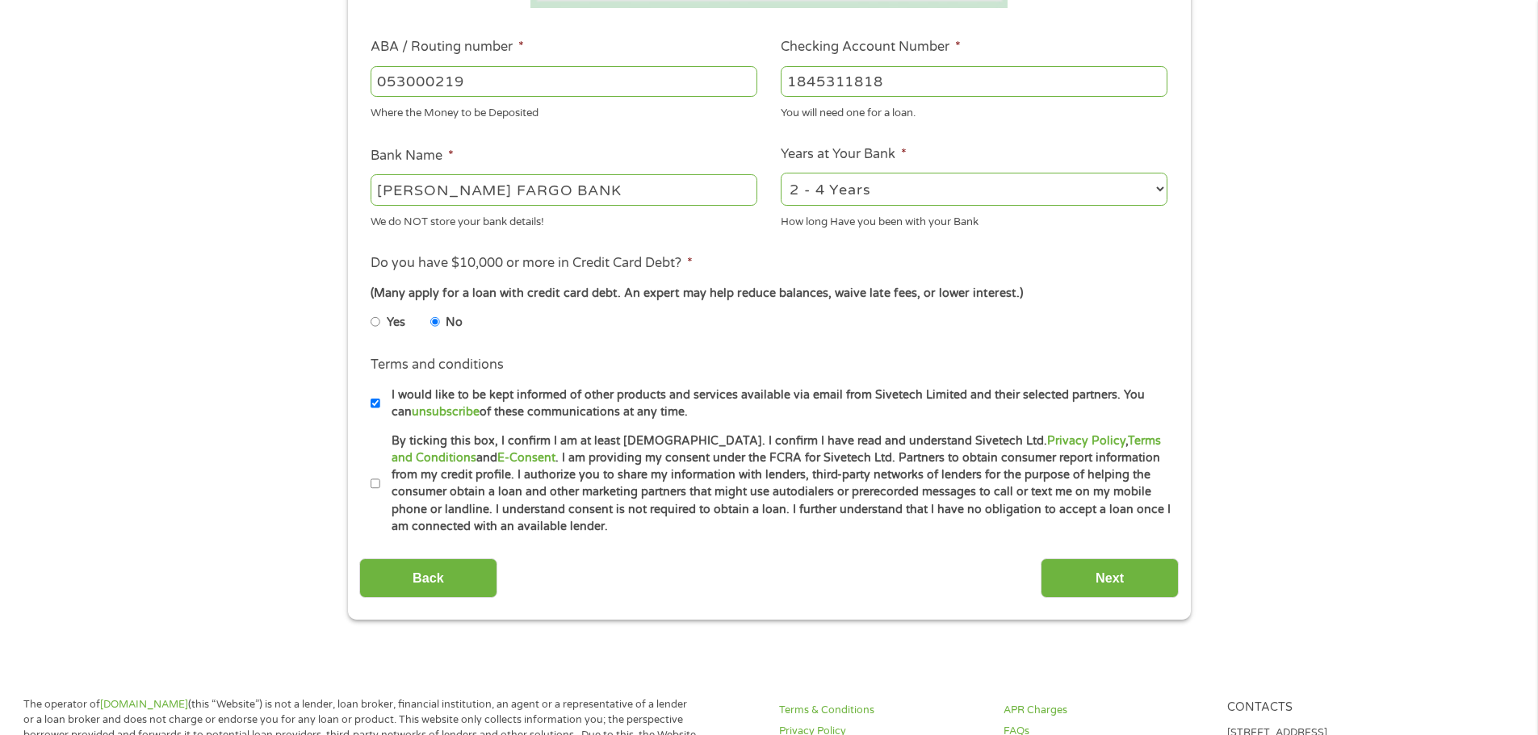
scroll to position [484, 0]
type input "1845311818"
click at [370, 402] on li "Terms and conditions I would like to be kept informed of other products and ser…" at bounding box center [768, 384] width 819 height 65
click at [375, 401] on input "I would like to be kept informed of other products and services available via e…" at bounding box center [375, 400] width 10 height 26
checkbox input "false"
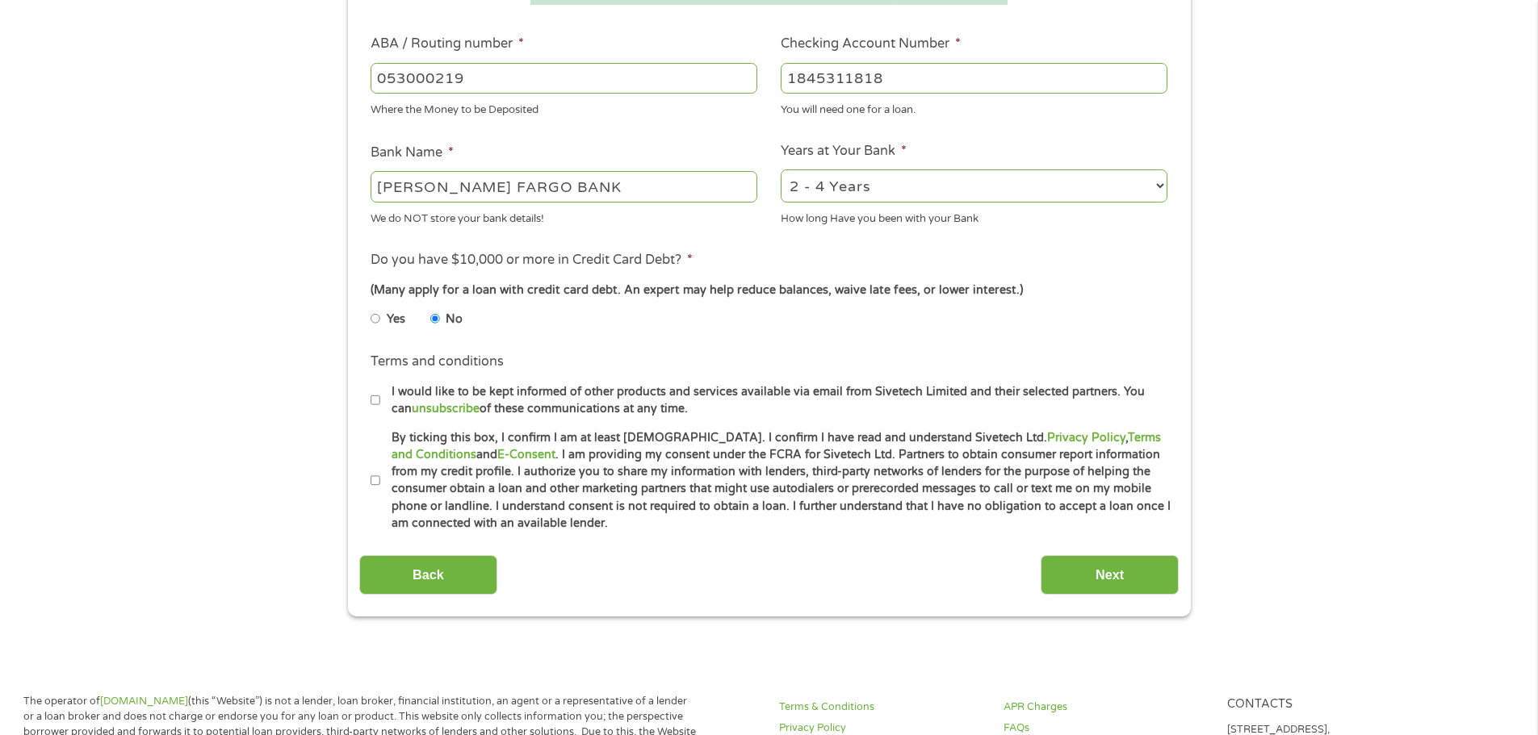
click at [375, 475] on input "By ticking this box, I confirm I am at least 18 years old. I confirm I have rea…" at bounding box center [375, 481] width 10 height 26
checkbox input "true"
click at [1096, 581] on input "Next" at bounding box center [1109, 575] width 138 height 40
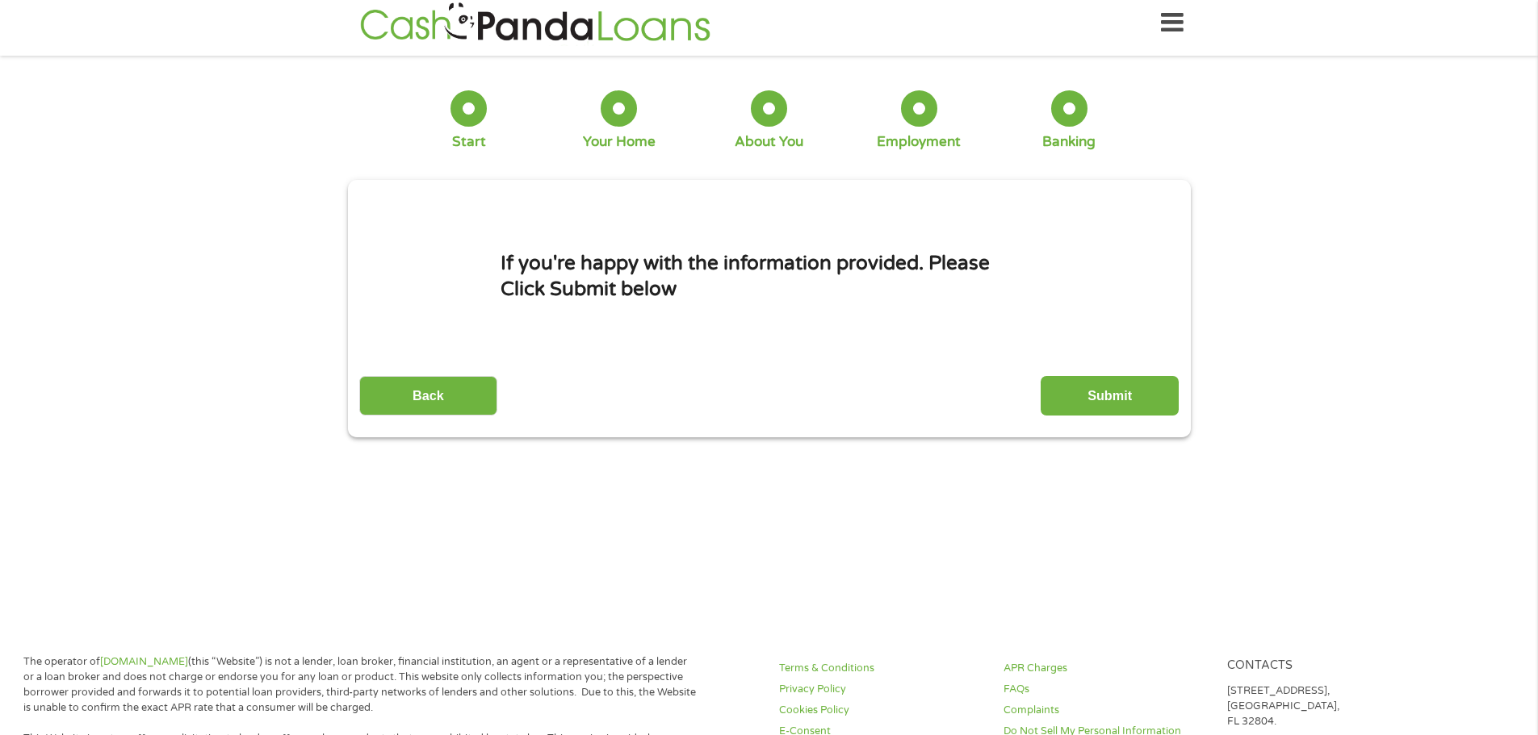
scroll to position [0, 0]
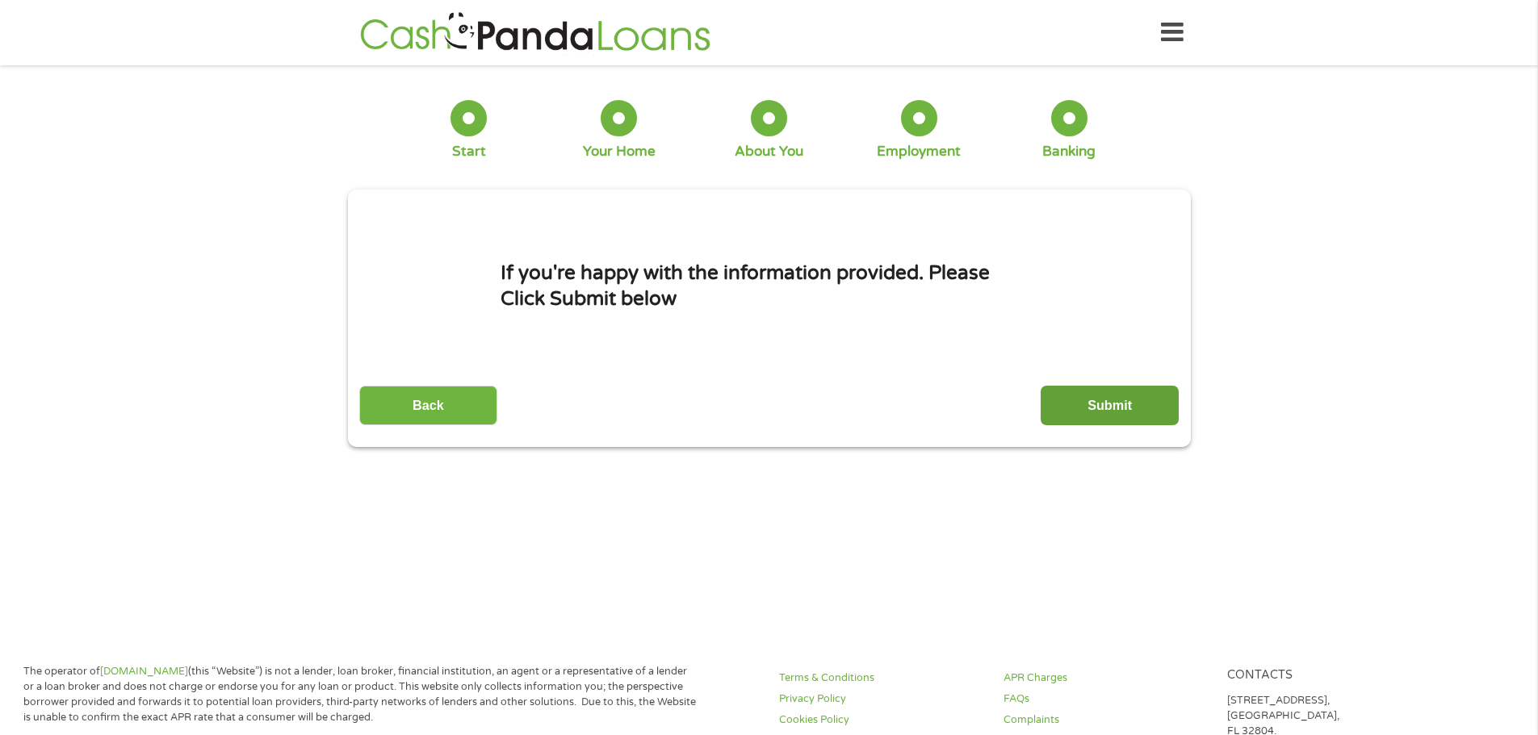
click at [1086, 401] on input "Submit" at bounding box center [1109, 406] width 138 height 40
